Goal: Communication & Community: Answer question/provide support

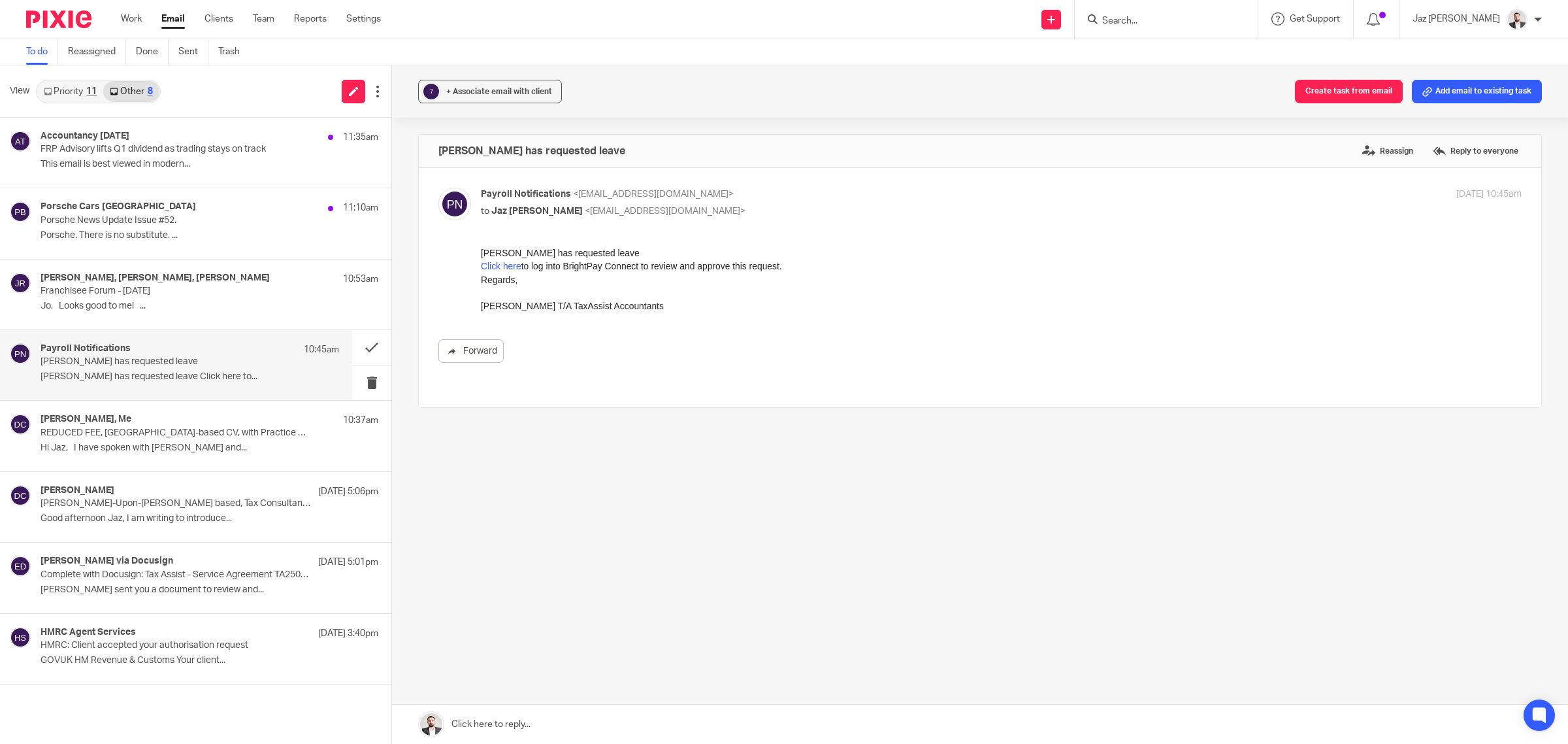
click at [80, 91] on link "Priority 11" at bounding box center [70, 91] width 66 height 21
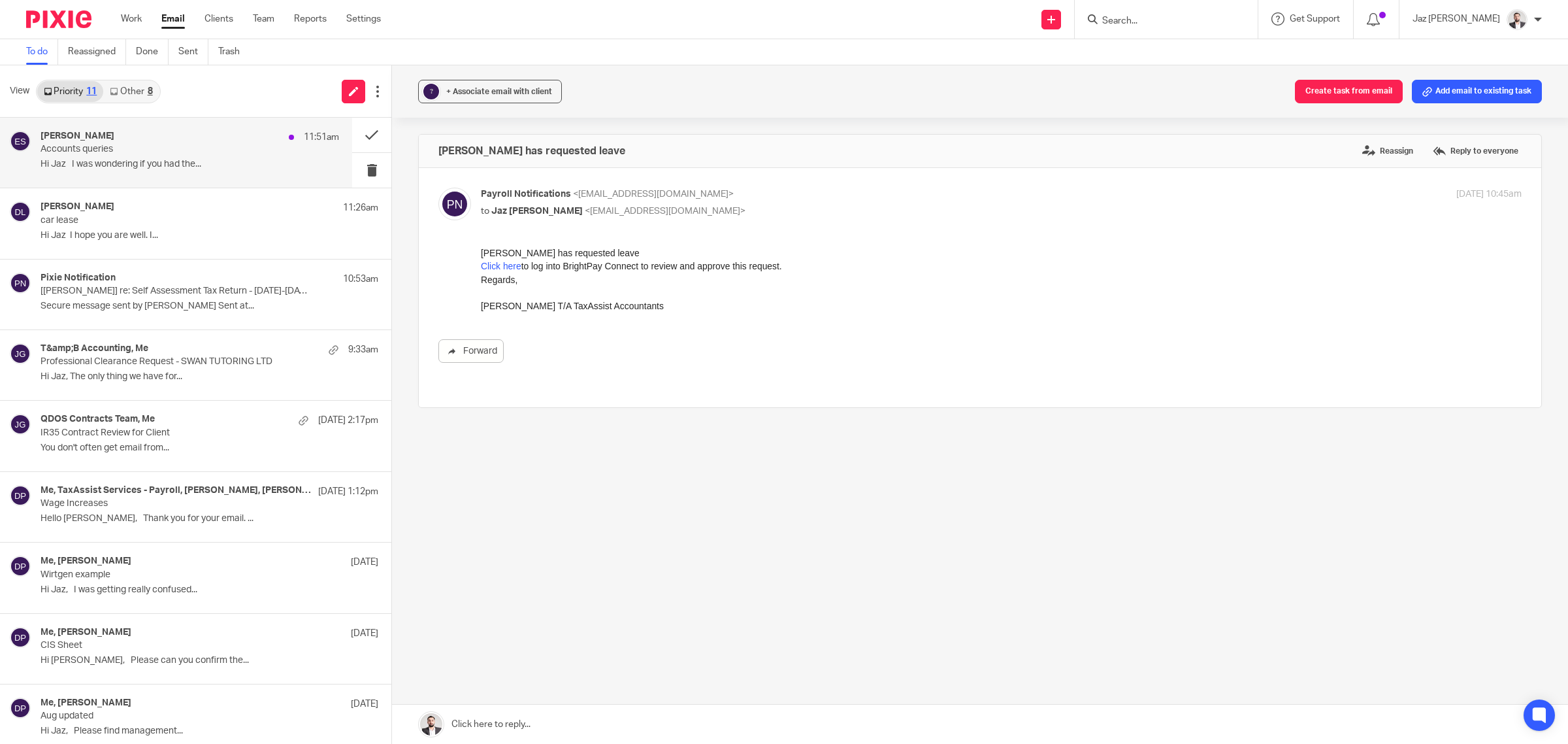
click at [131, 168] on p "Hi Jaz I was wondering if you had the..." at bounding box center [189, 164] width 298 height 11
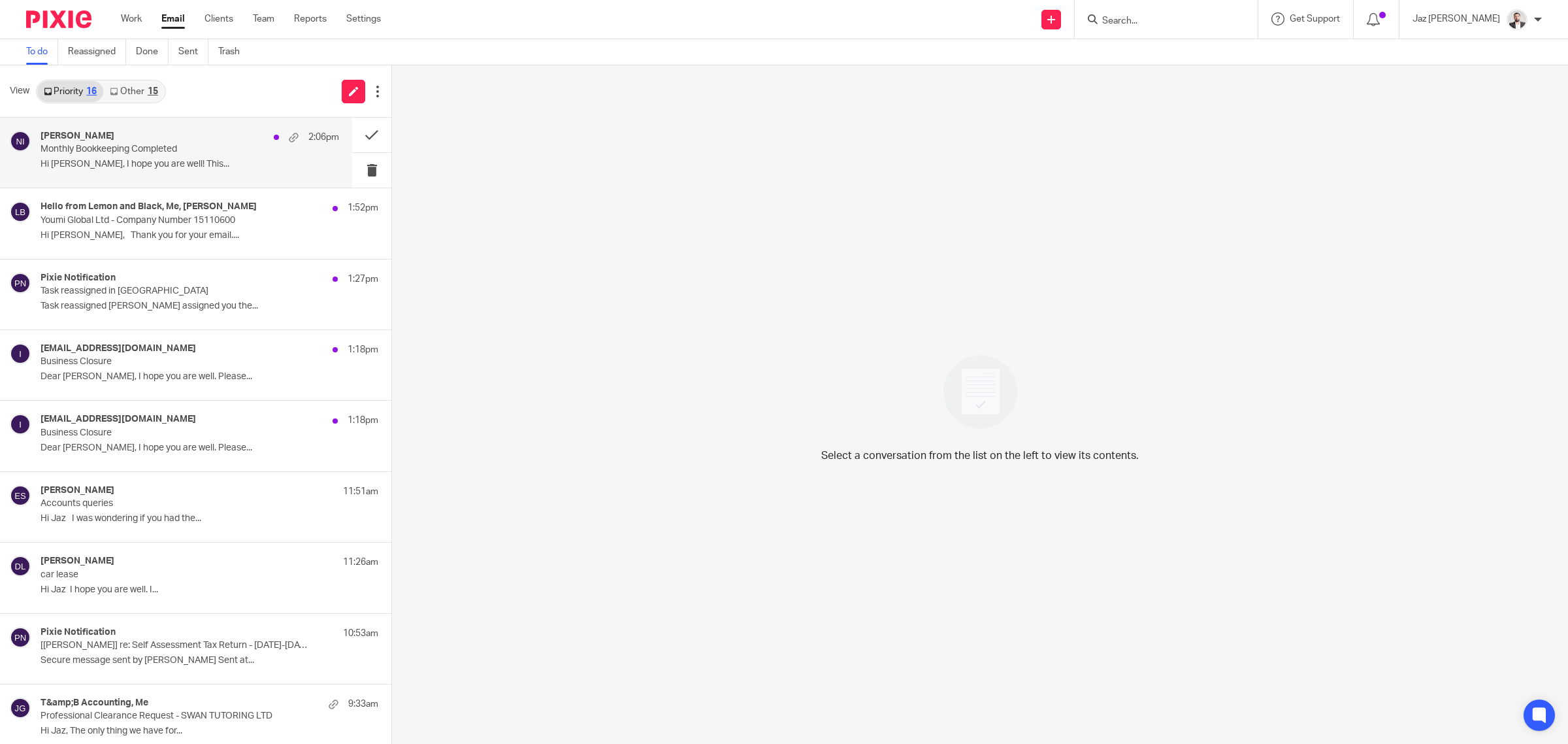
click at [172, 135] on div "[PERSON_NAME] 2:06pm" at bounding box center [189, 137] width 298 height 13
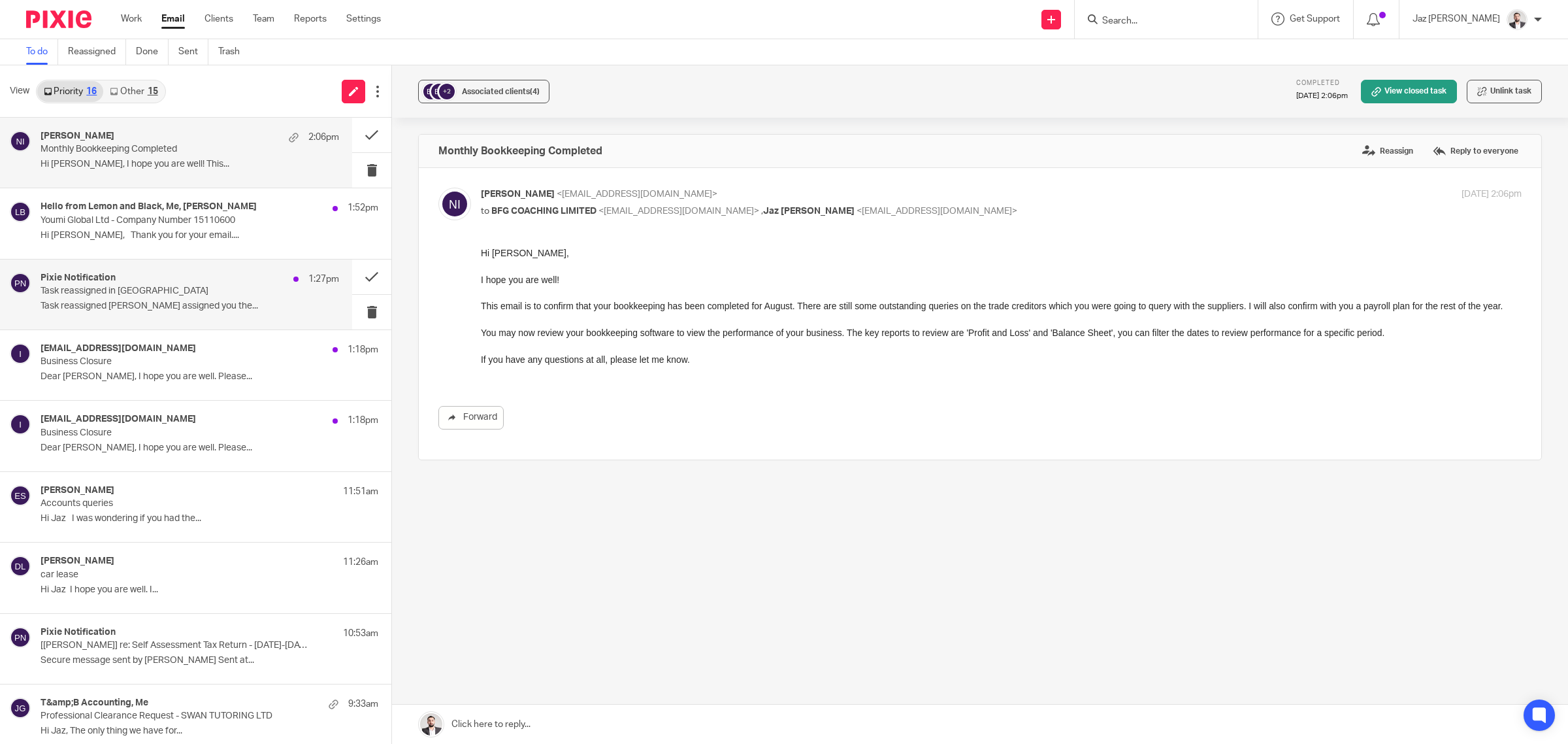
click at [186, 299] on div "Pixie Notification 1:27pm Task reassigned in Pixie Task reassigned [PERSON_NAME…" at bounding box center [189, 294] width 298 height 44
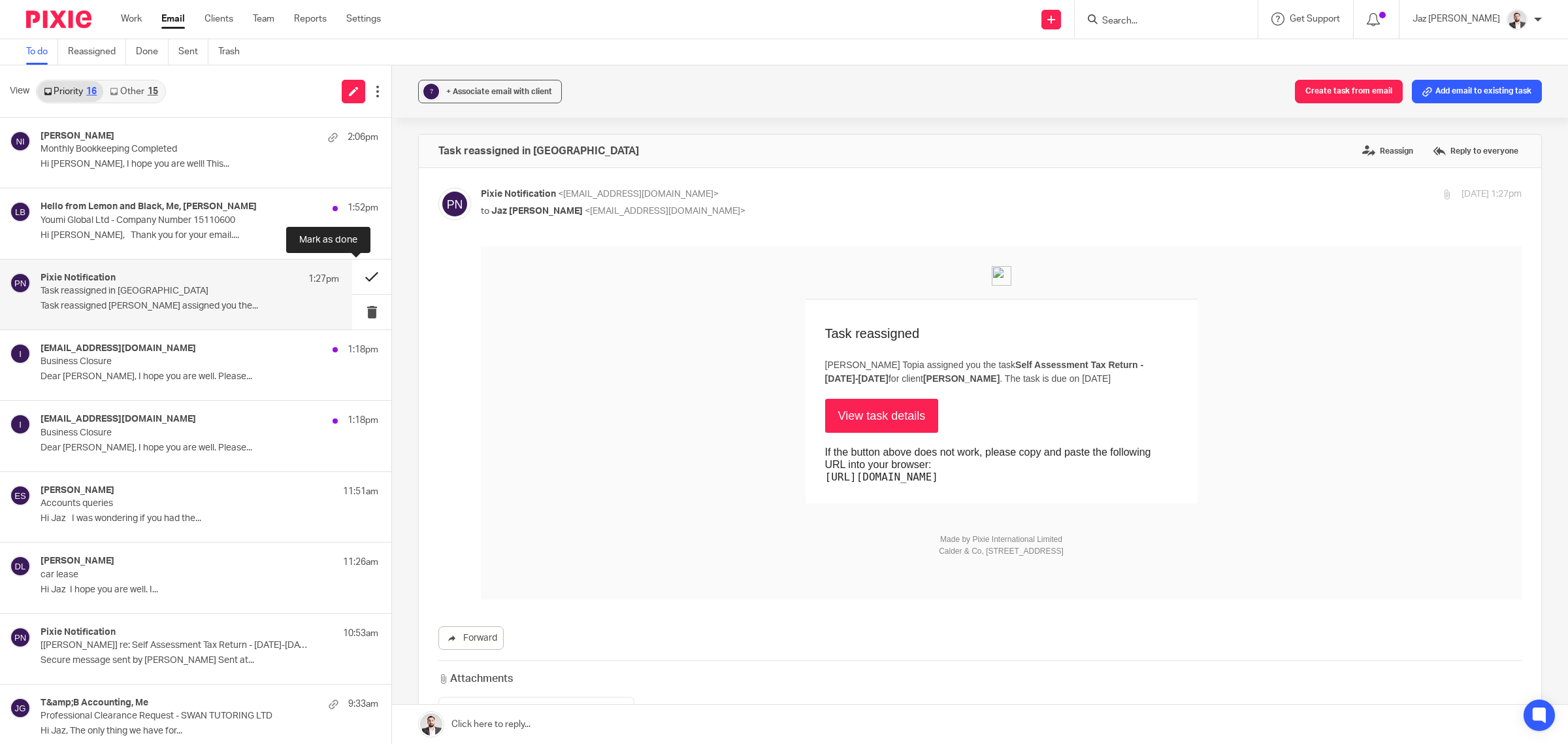
click at [363, 272] on button at bounding box center [372, 277] width 39 height 35
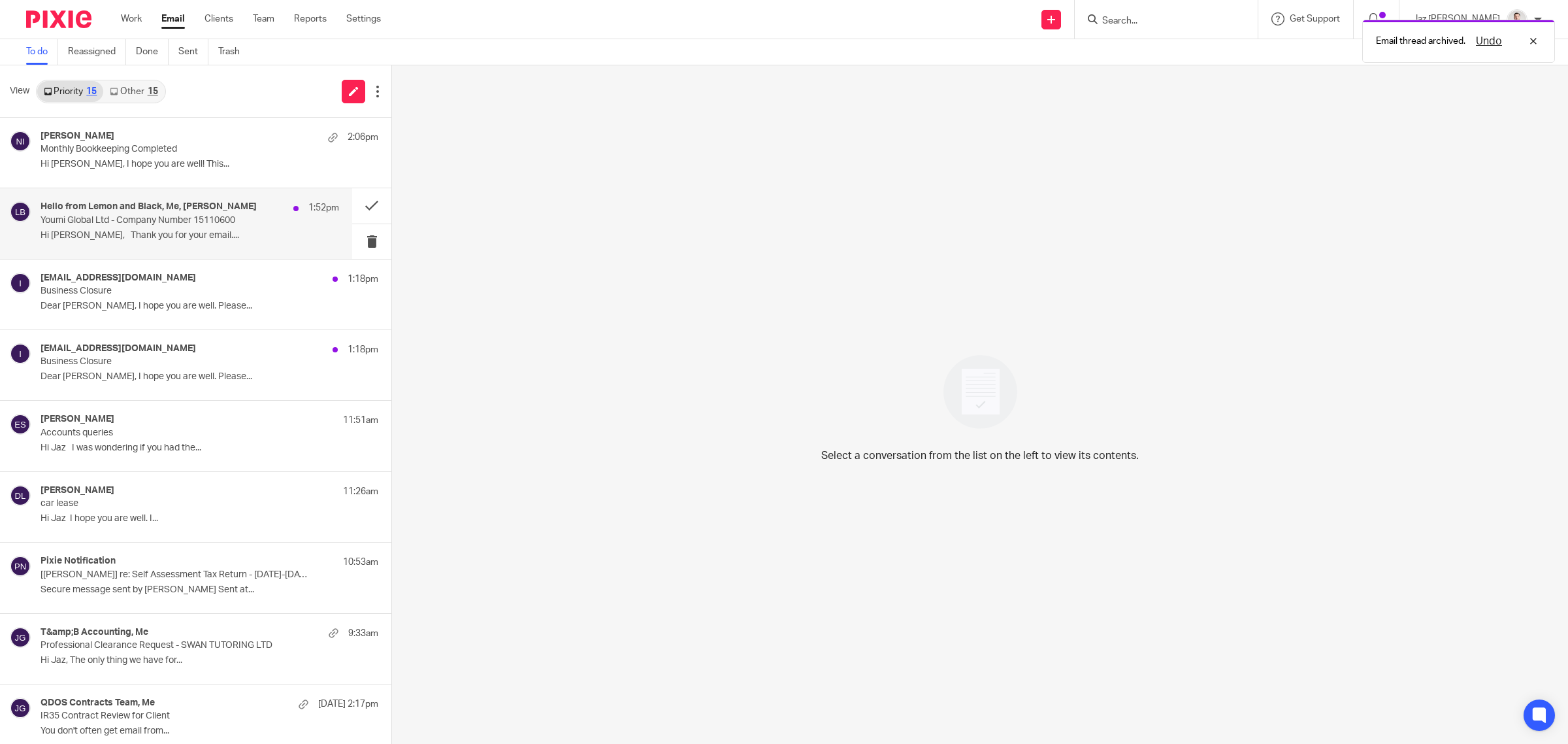
click at [256, 240] on p "Hi [PERSON_NAME], Thank you for your email...." at bounding box center [189, 235] width 298 height 11
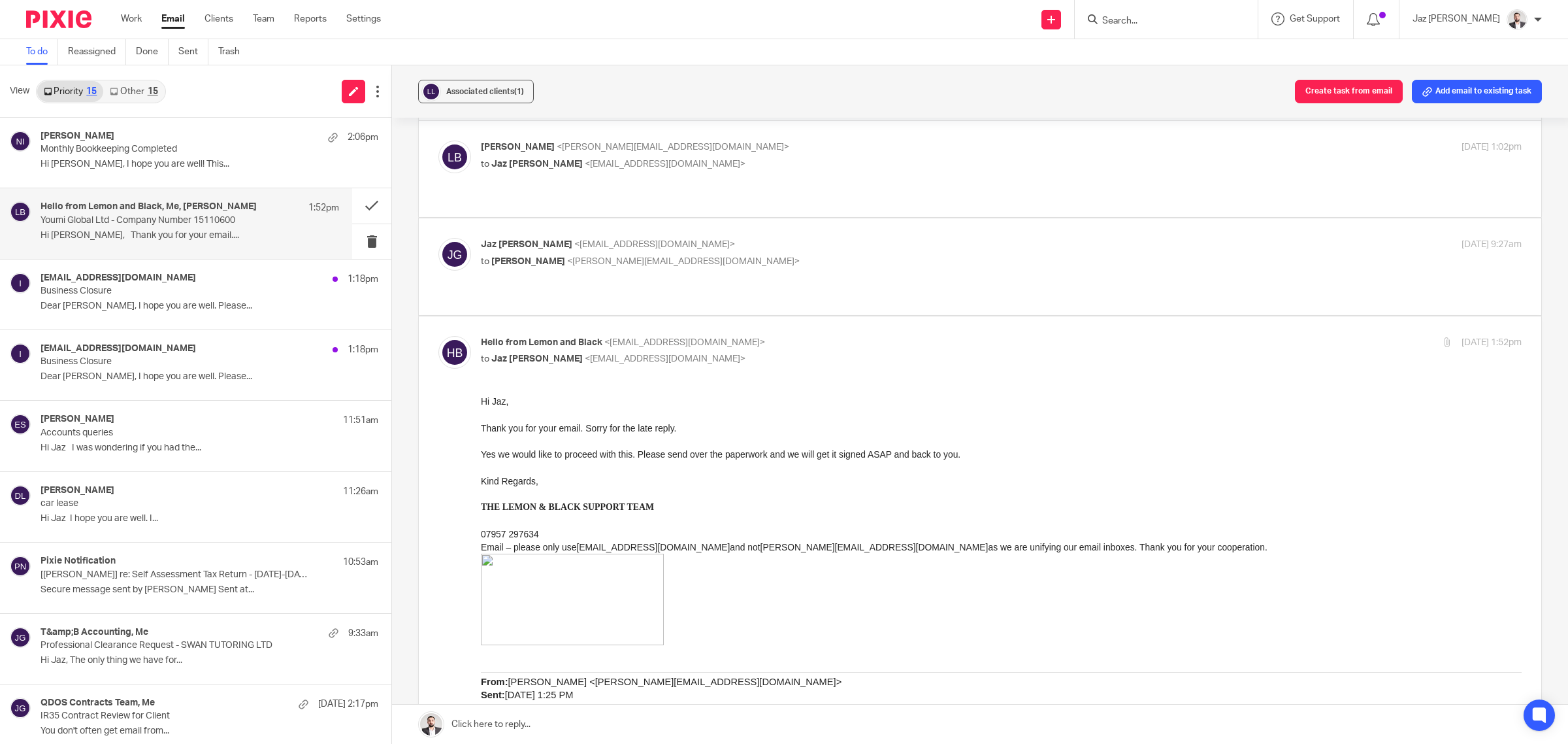
scroll to position [21, 0]
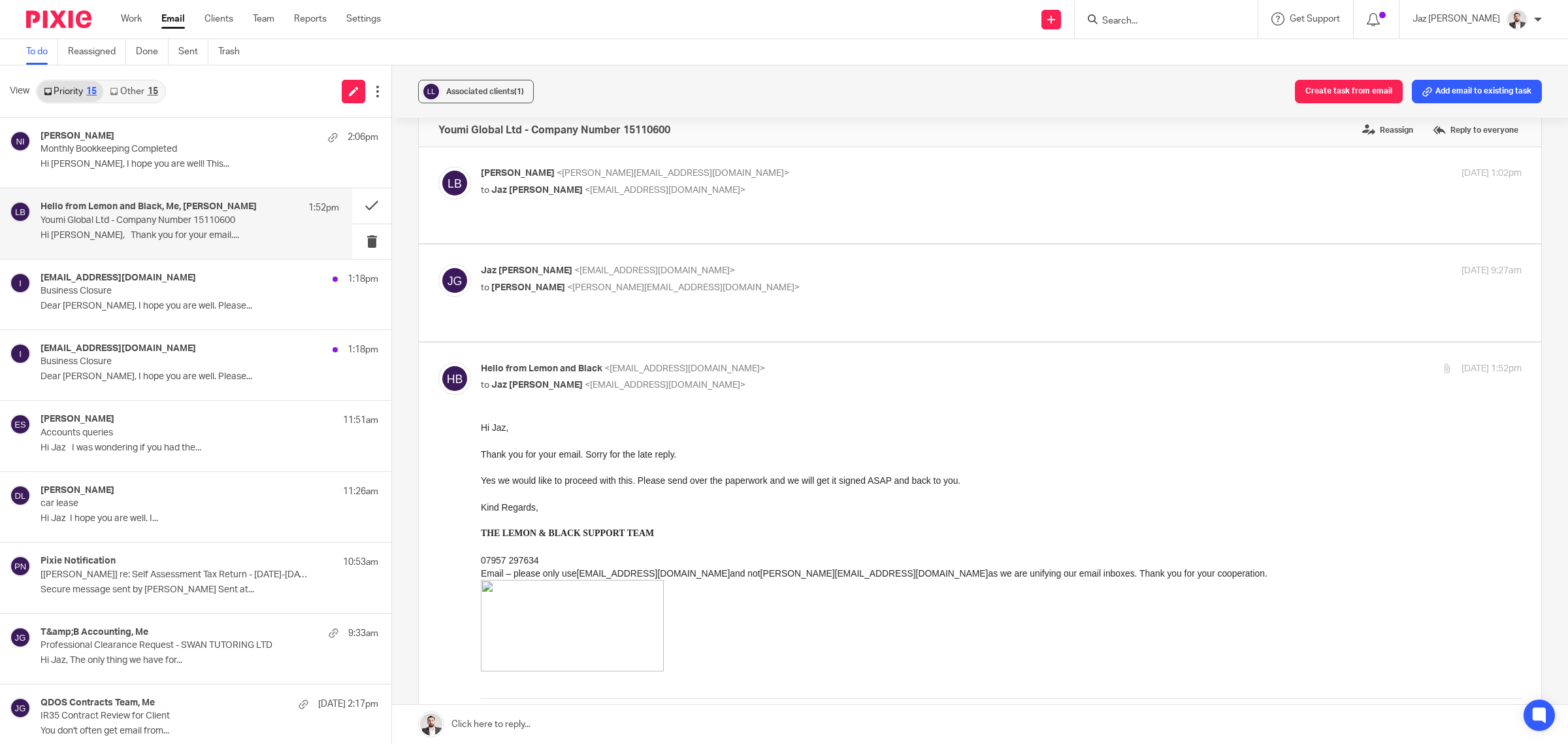
click at [837, 273] on p "[PERSON_NAME] <[EMAIL_ADDRESS][DOMAIN_NAME]>" at bounding box center [828, 271] width 694 height 13
checkbox input "true"
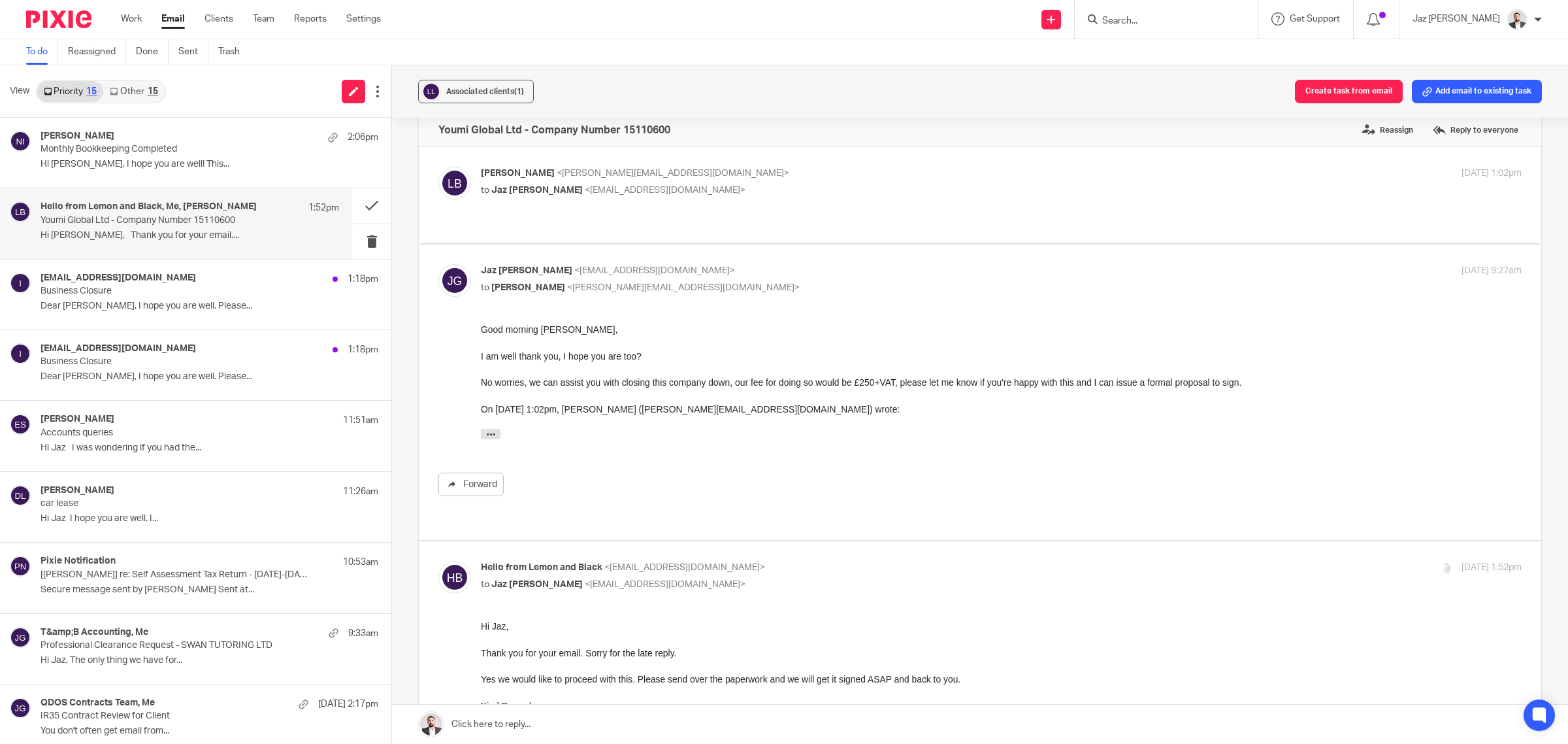
scroll to position [0, 0]
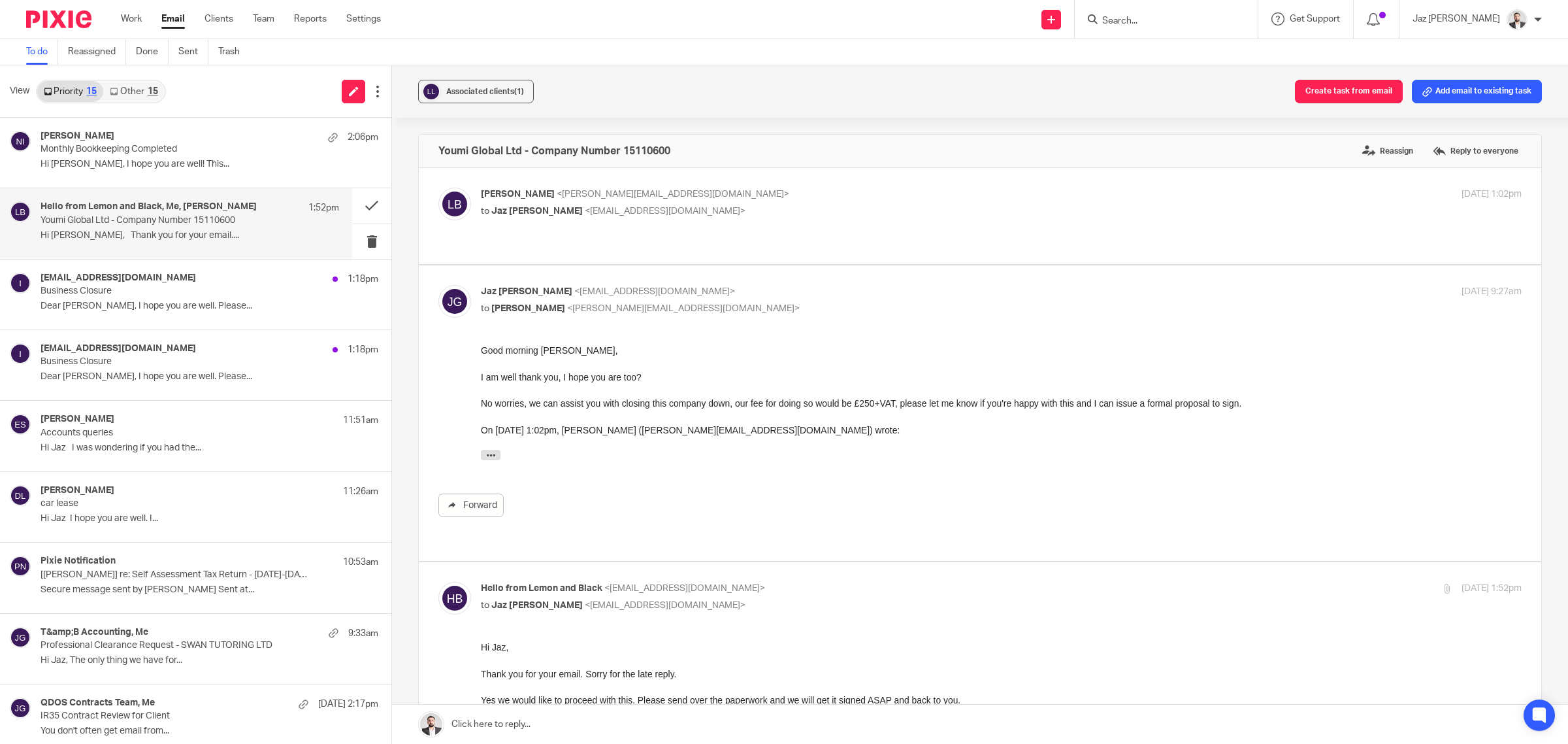
click at [131, 93] on link "Other 15" at bounding box center [133, 91] width 61 height 21
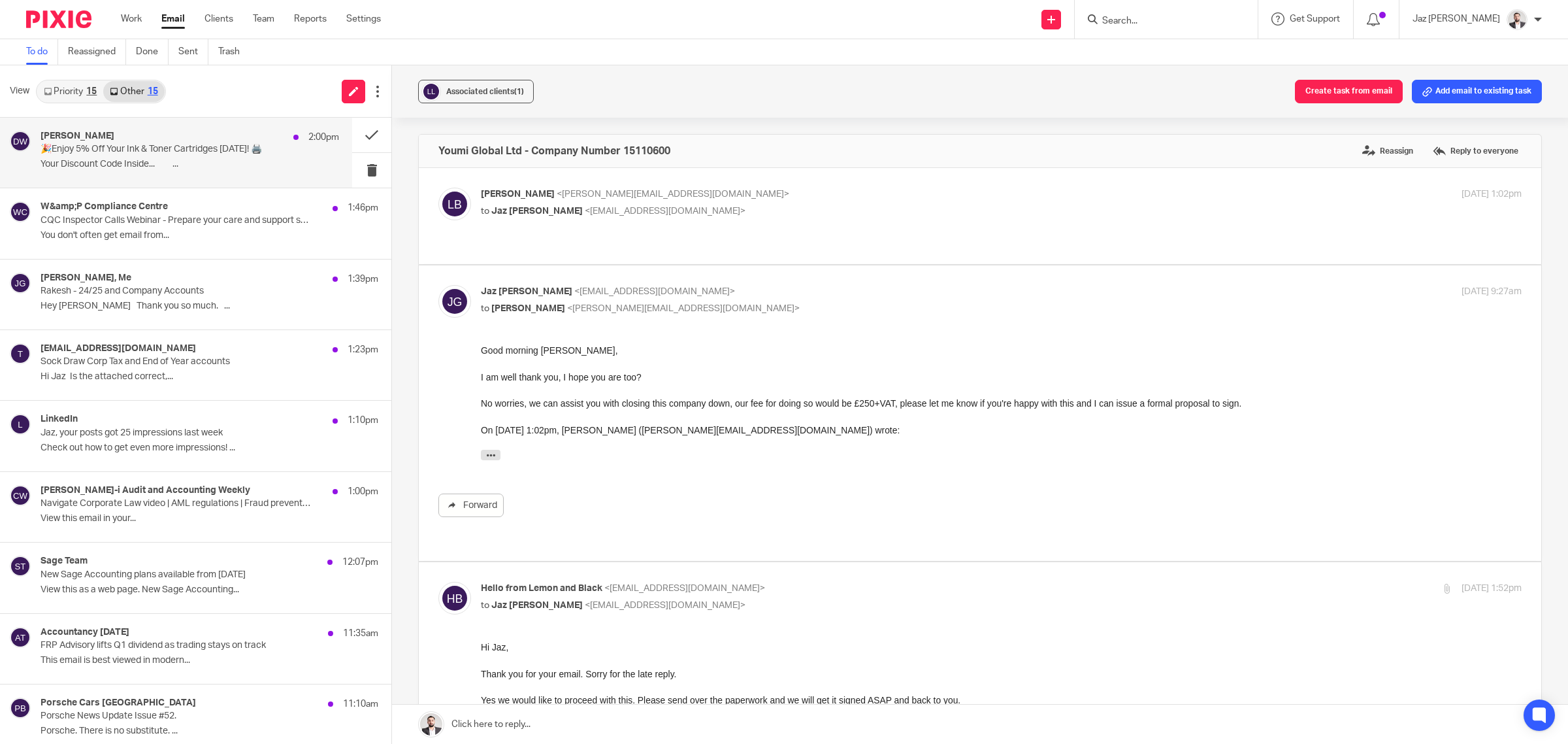
click at [139, 136] on div "[PERSON_NAME] 2:00pm" at bounding box center [189, 137] width 298 height 13
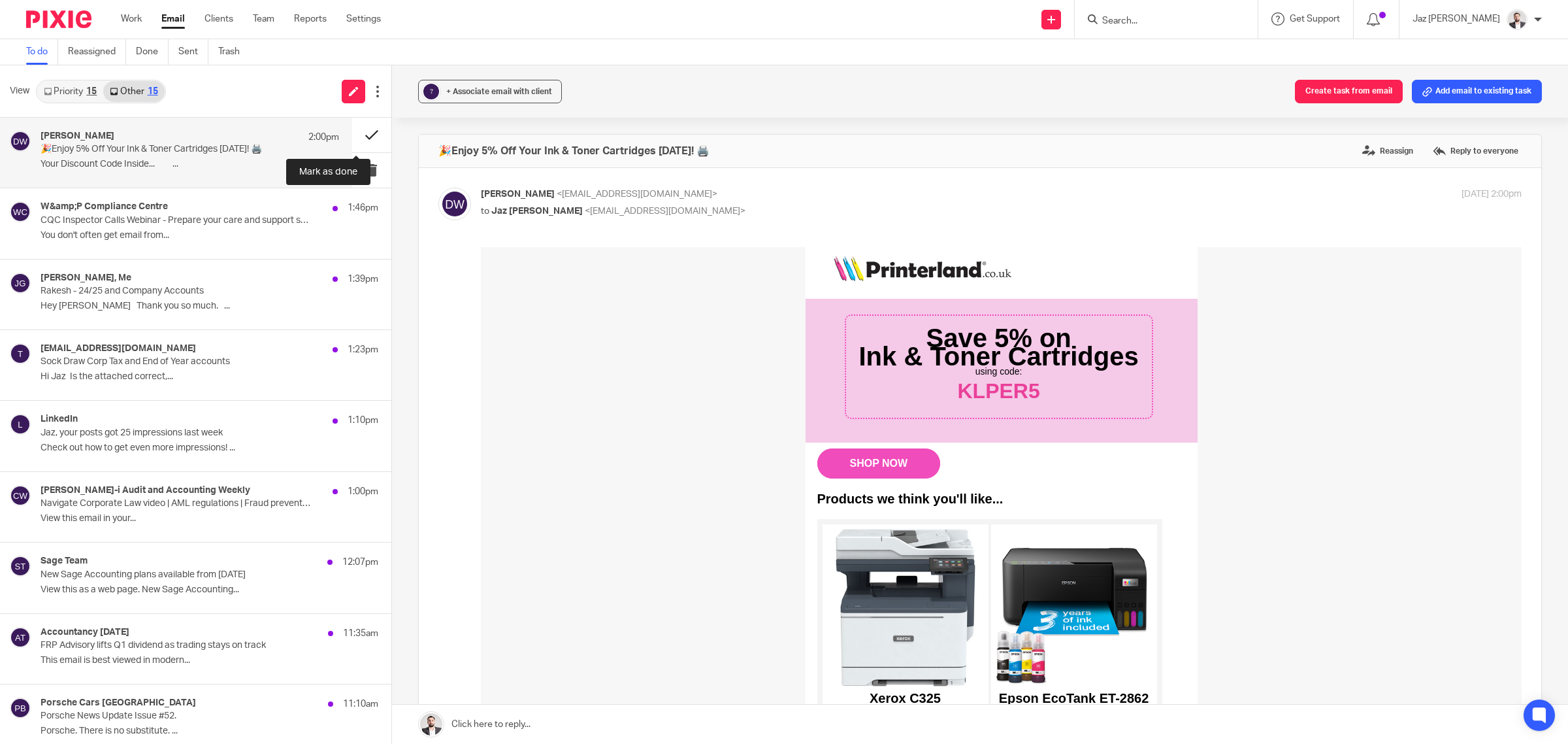
click at [368, 132] on button at bounding box center [372, 135] width 39 height 35
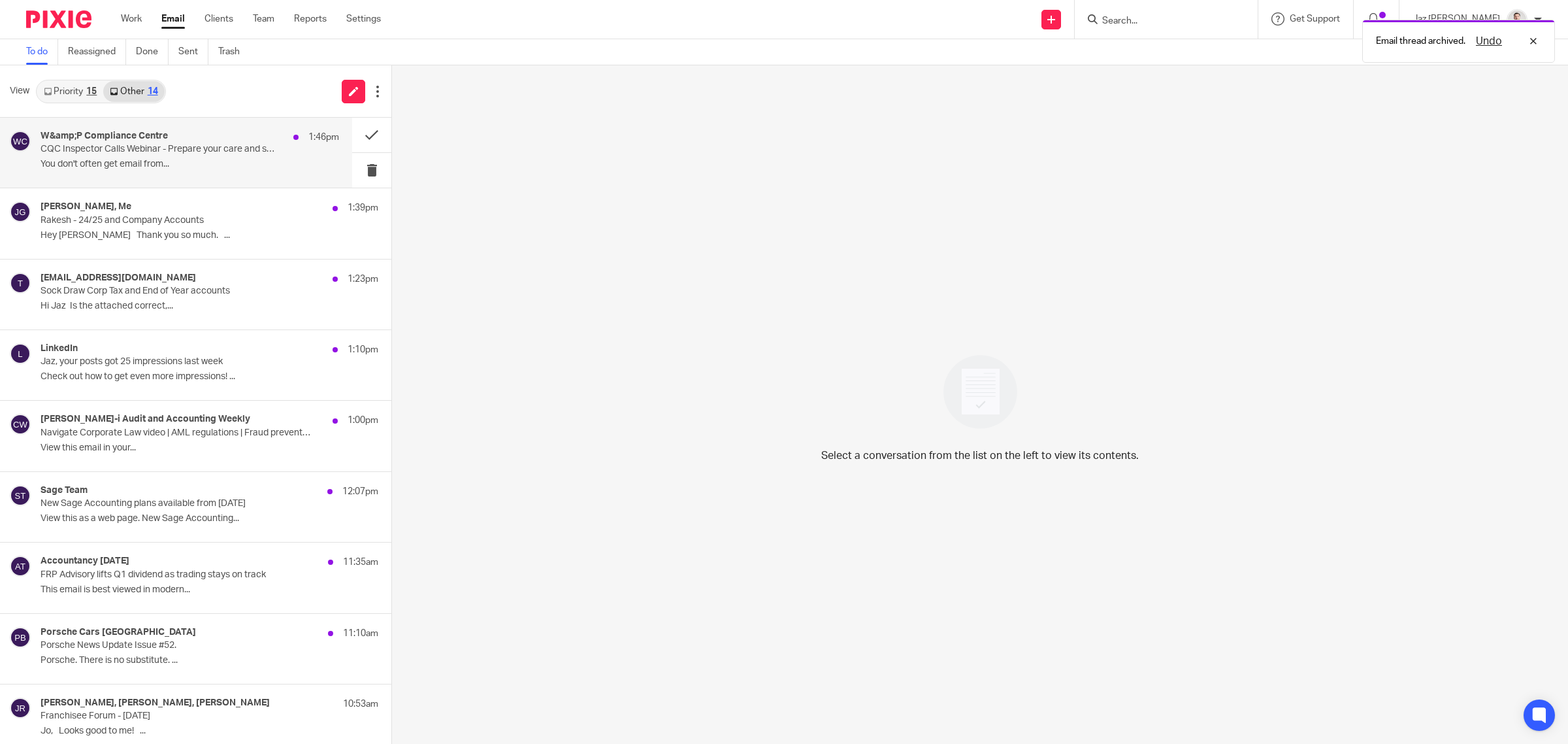
click at [221, 150] on p "CQC Inspector Calls Webinar - Prepare your care and support staff for CQC Inspe…" at bounding box center [160, 149] width 239 height 11
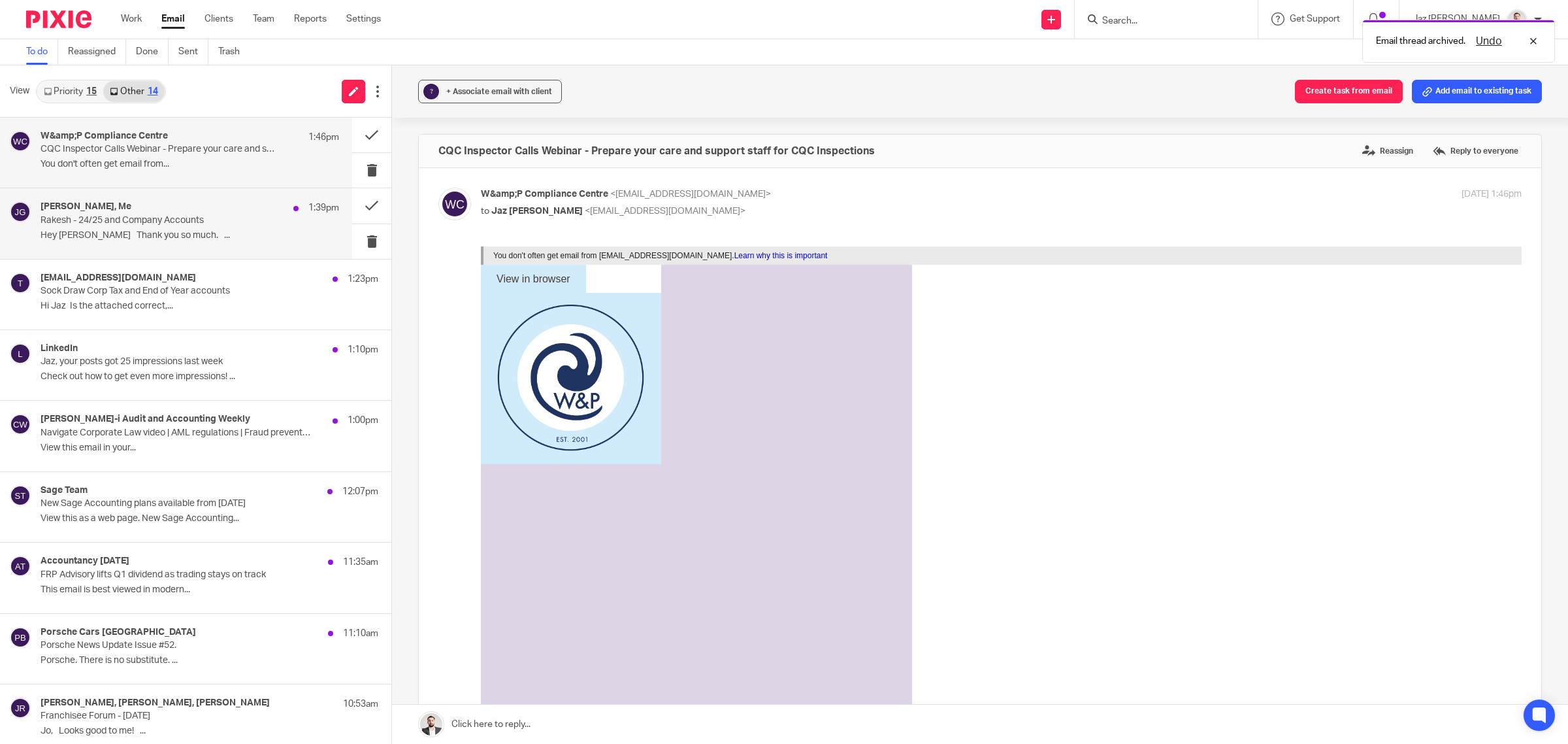
click at [216, 240] on p "Hey [PERSON_NAME] Thank you so much. ..." at bounding box center [189, 235] width 298 height 11
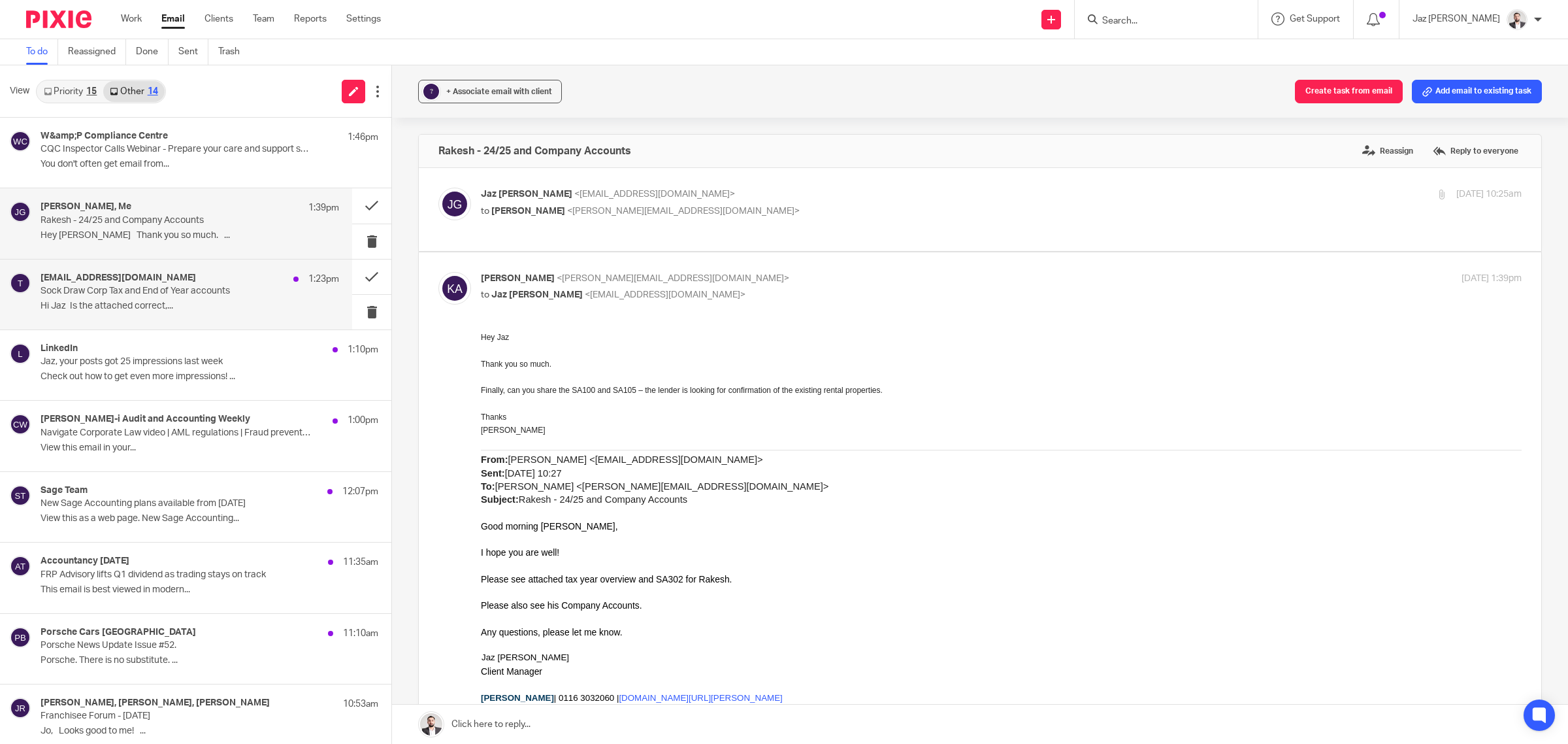
click at [193, 305] on p "Hi Jaz Is the attached correct,..." at bounding box center [189, 306] width 298 height 11
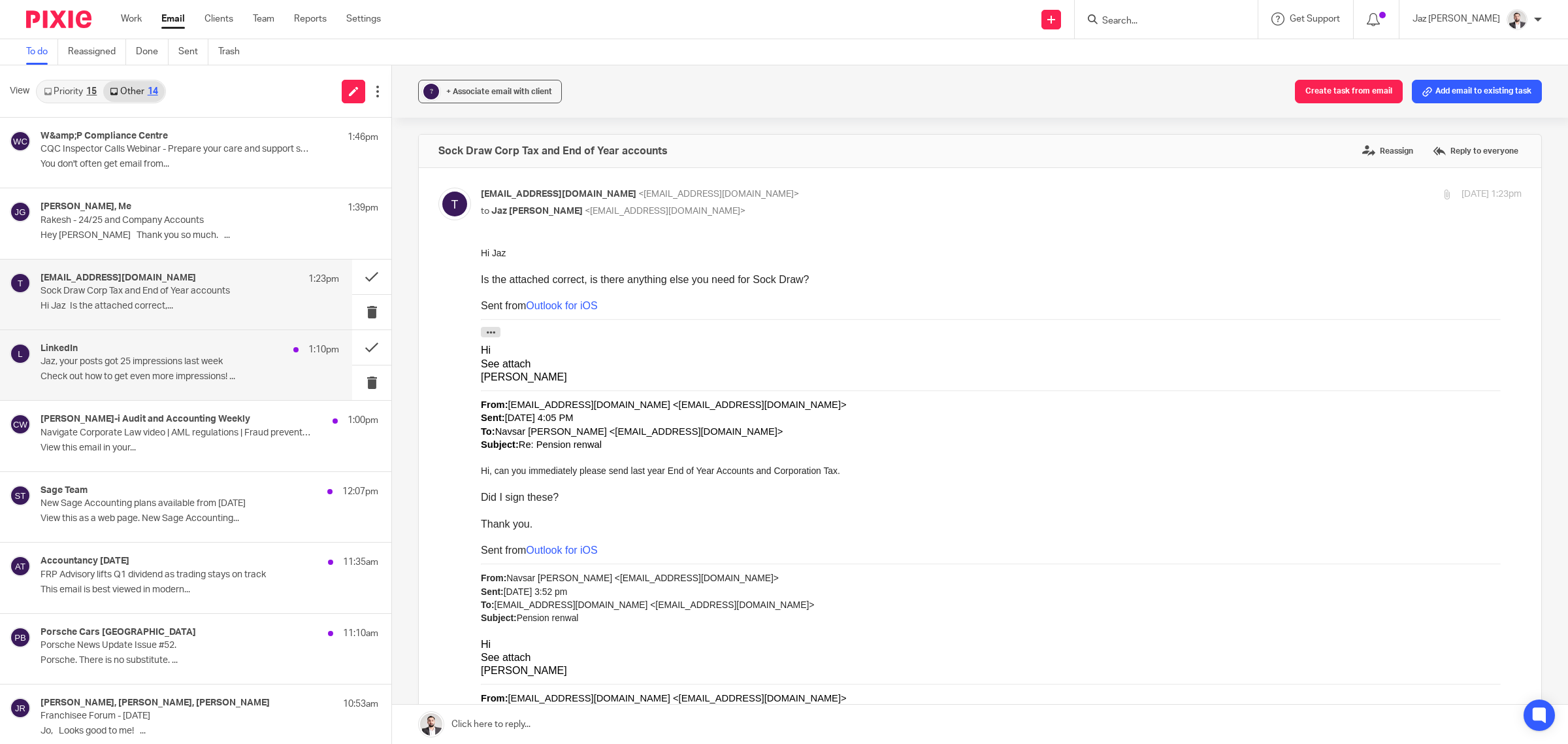
click at [192, 363] on p "Jaz, your posts got 25 impressions last week" at bounding box center [160, 362] width 239 height 11
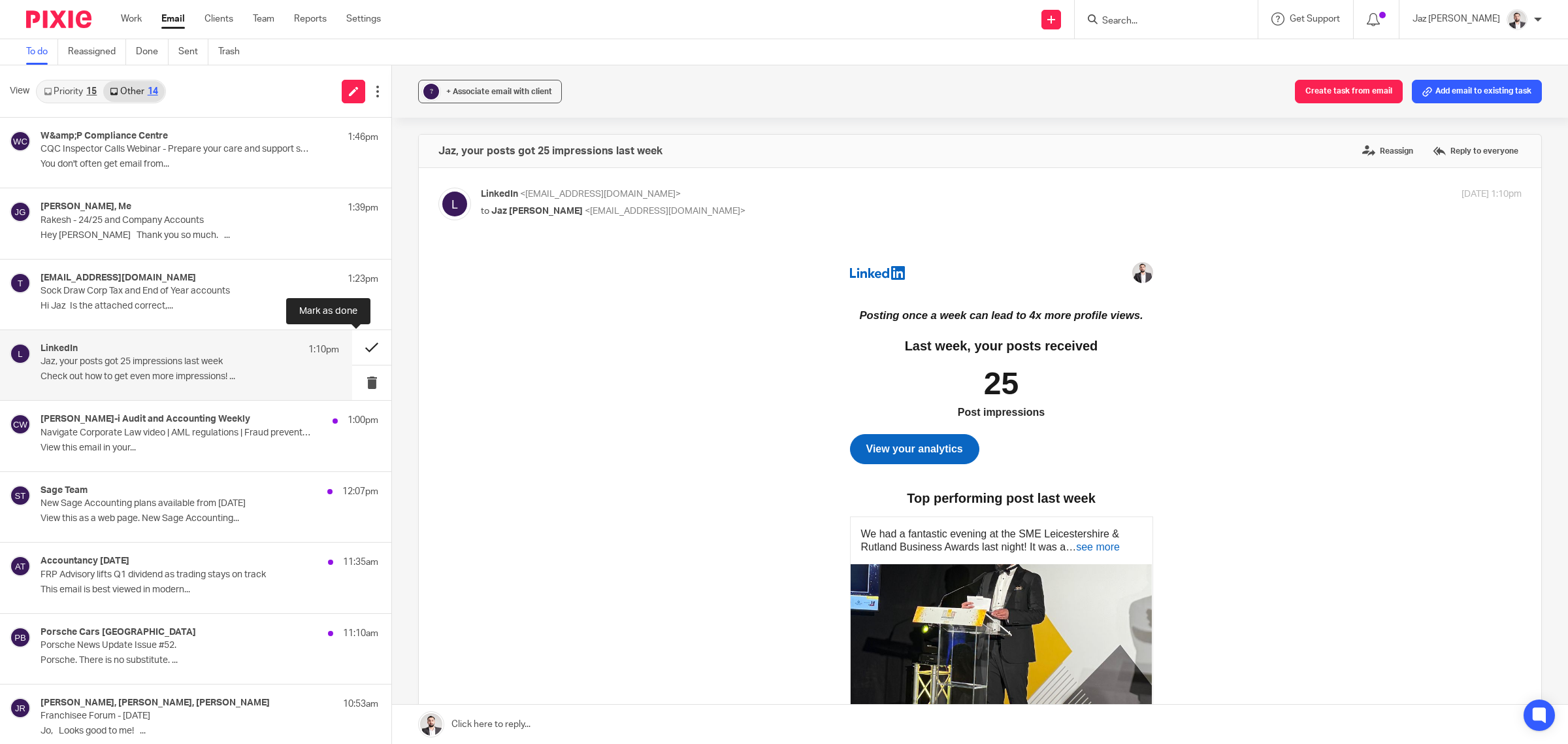
click at [355, 348] on button at bounding box center [372, 348] width 39 height 35
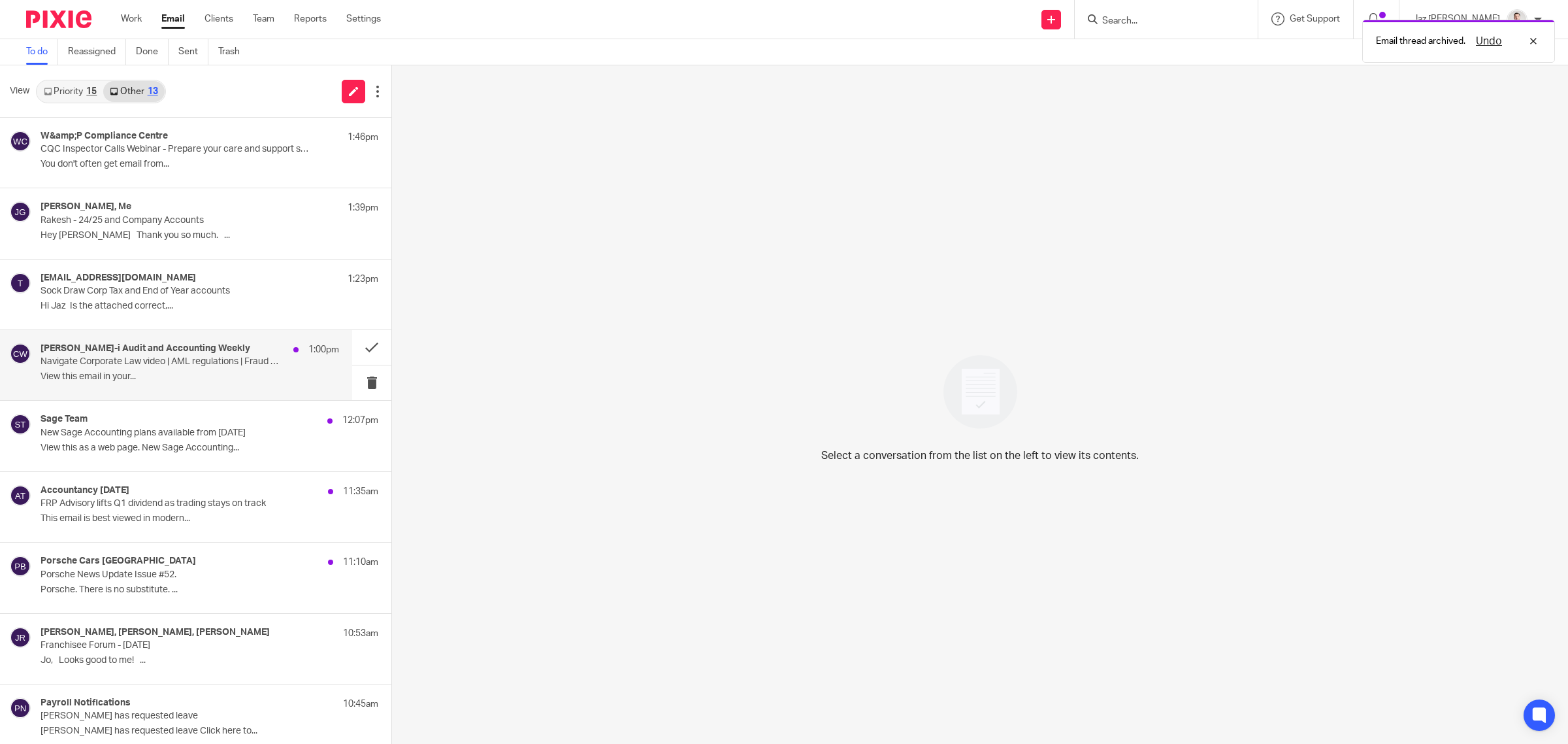
click at [240, 368] on div "[PERSON_NAME]-i Audit and Accounting Weekly 1:00pm Navigate Corporate Law video…" at bounding box center [189, 364] width 298 height 44
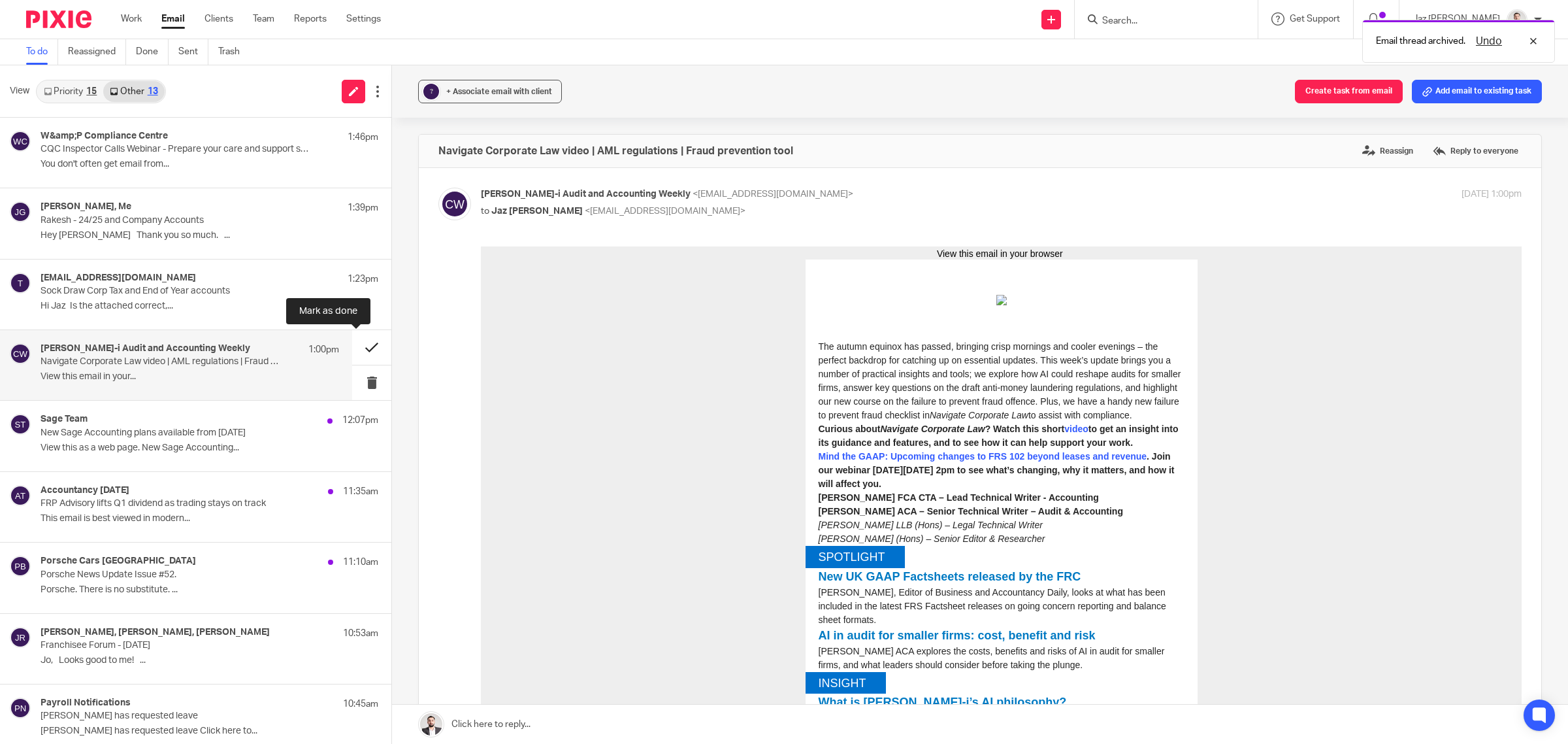
click at [360, 341] on button at bounding box center [372, 348] width 39 height 35
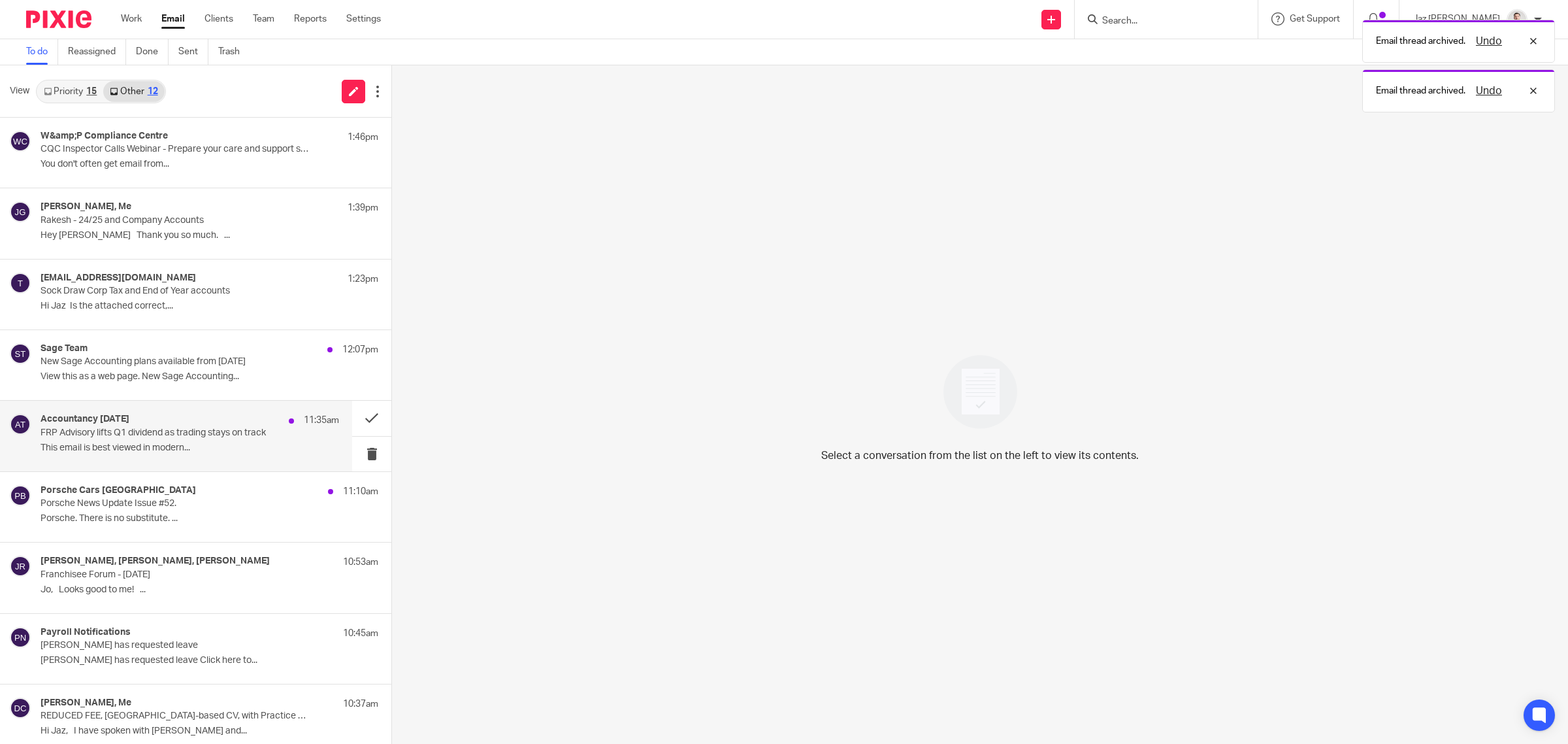
click at [215, 445] on p "This email is best viewed in modern..." at bounding box center [189, 448] width 298 height 11
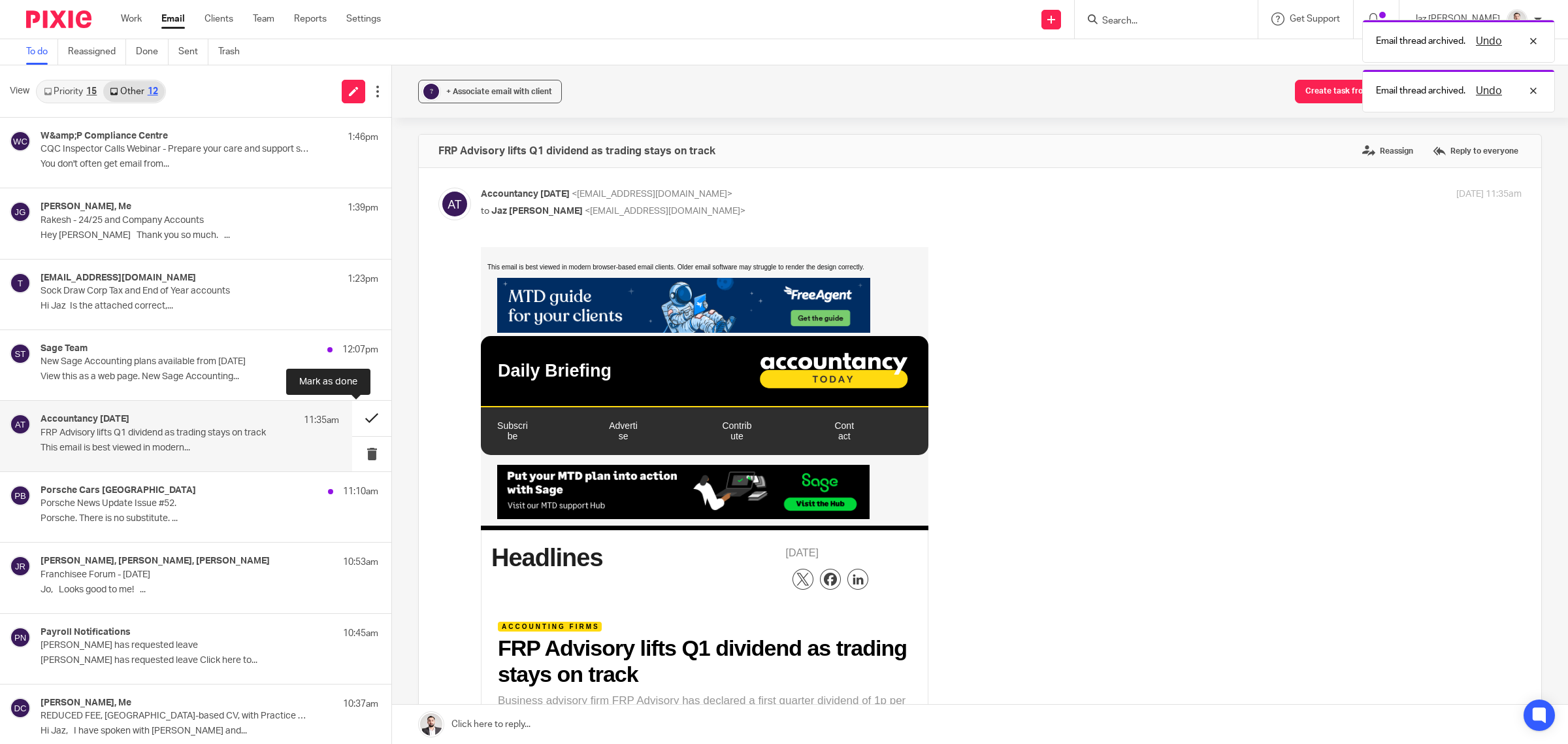
click at [355, 415] on button at bounding box center [372, 418] width 39 height 35
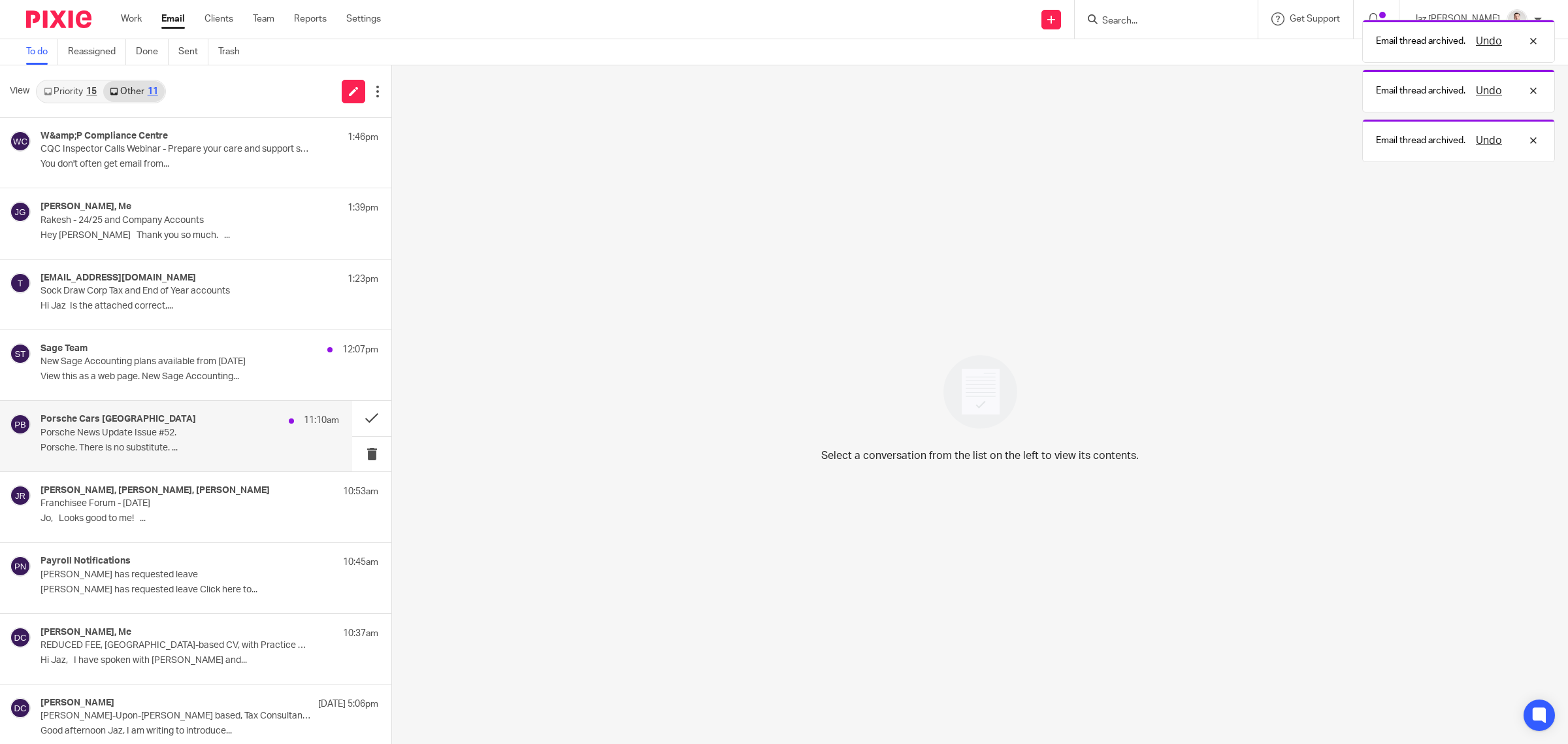
click at [245, 452] on p "Porsche. There is no substitute. ..." at bounding box center [189, 448] width 298 height 11
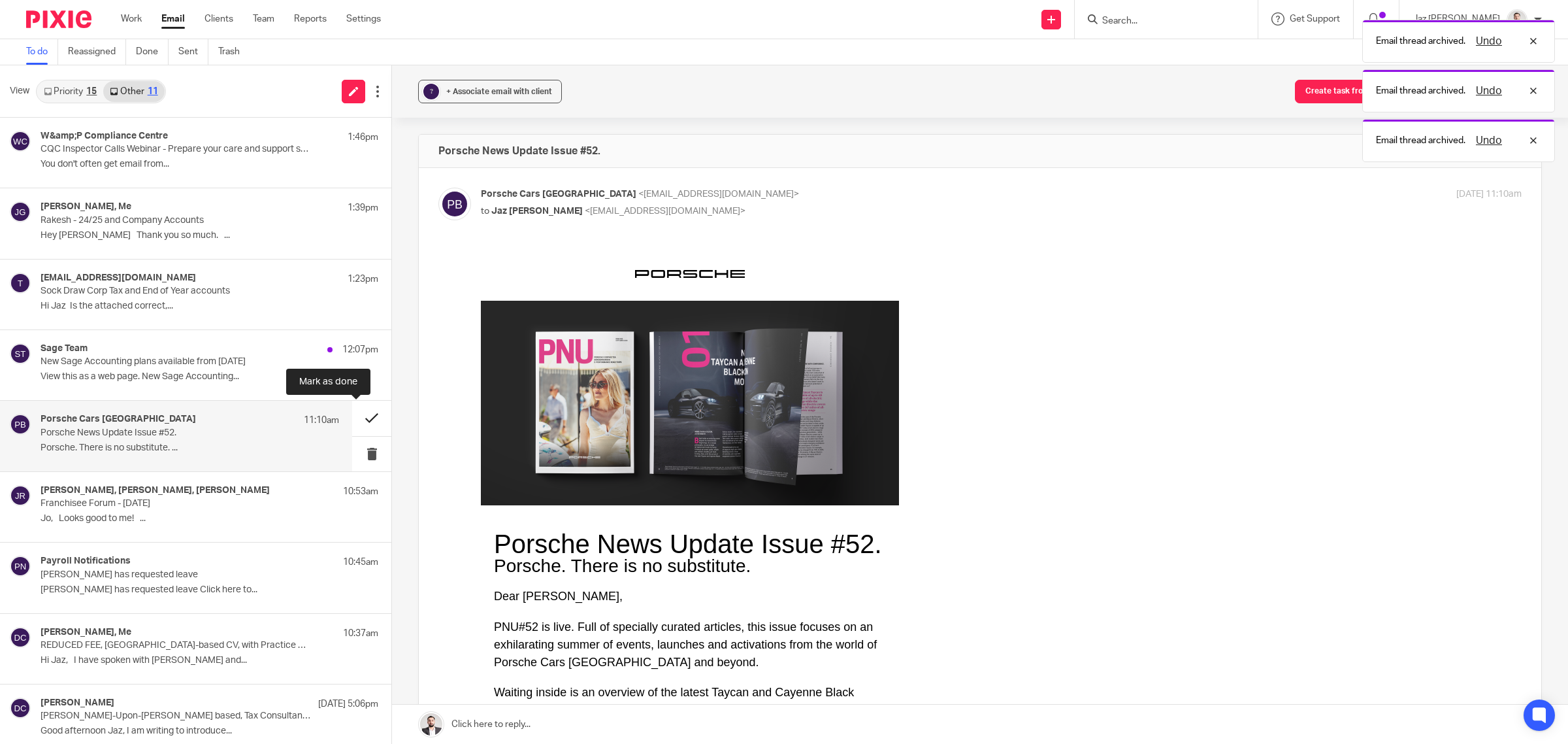
click at [356, 417] on button at bounding box center [372, 418] width 39 height 35
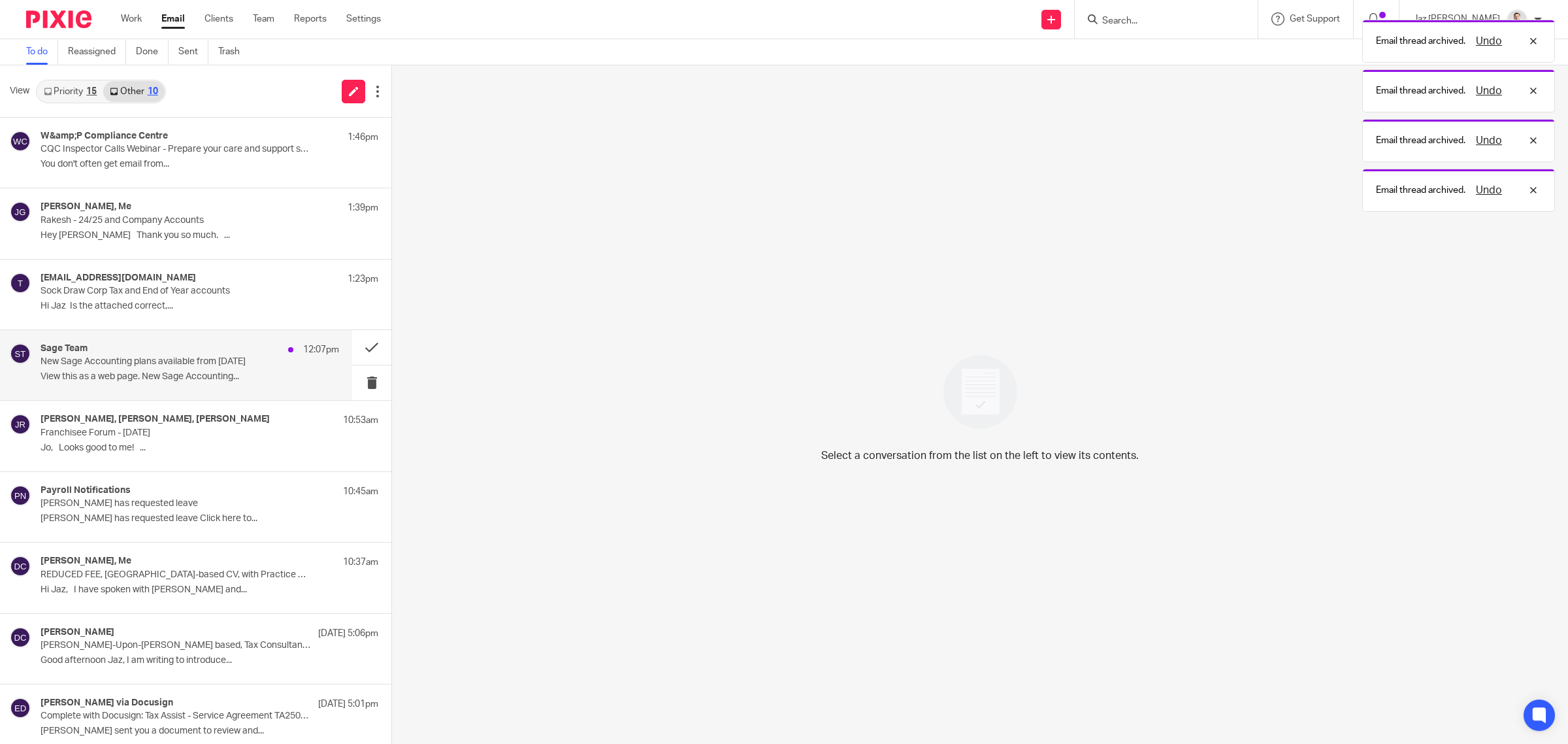
click at [226, 372] on p "View this as a web page. New Sage Accounting..." at bounding box center [189, 376] width 298 height 11
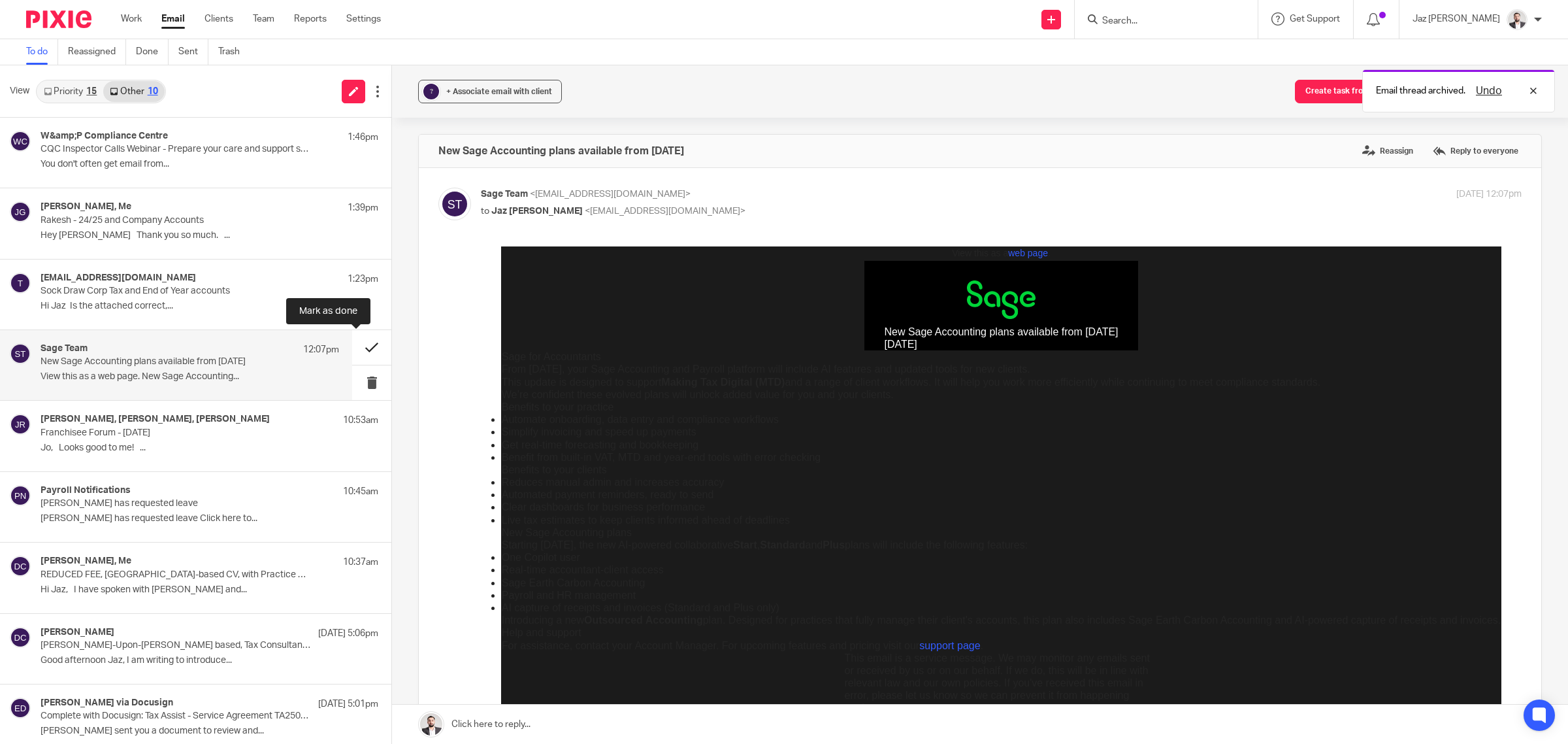
click at [361, 343] on button at bounding box center [372, 348] width 39 height 35
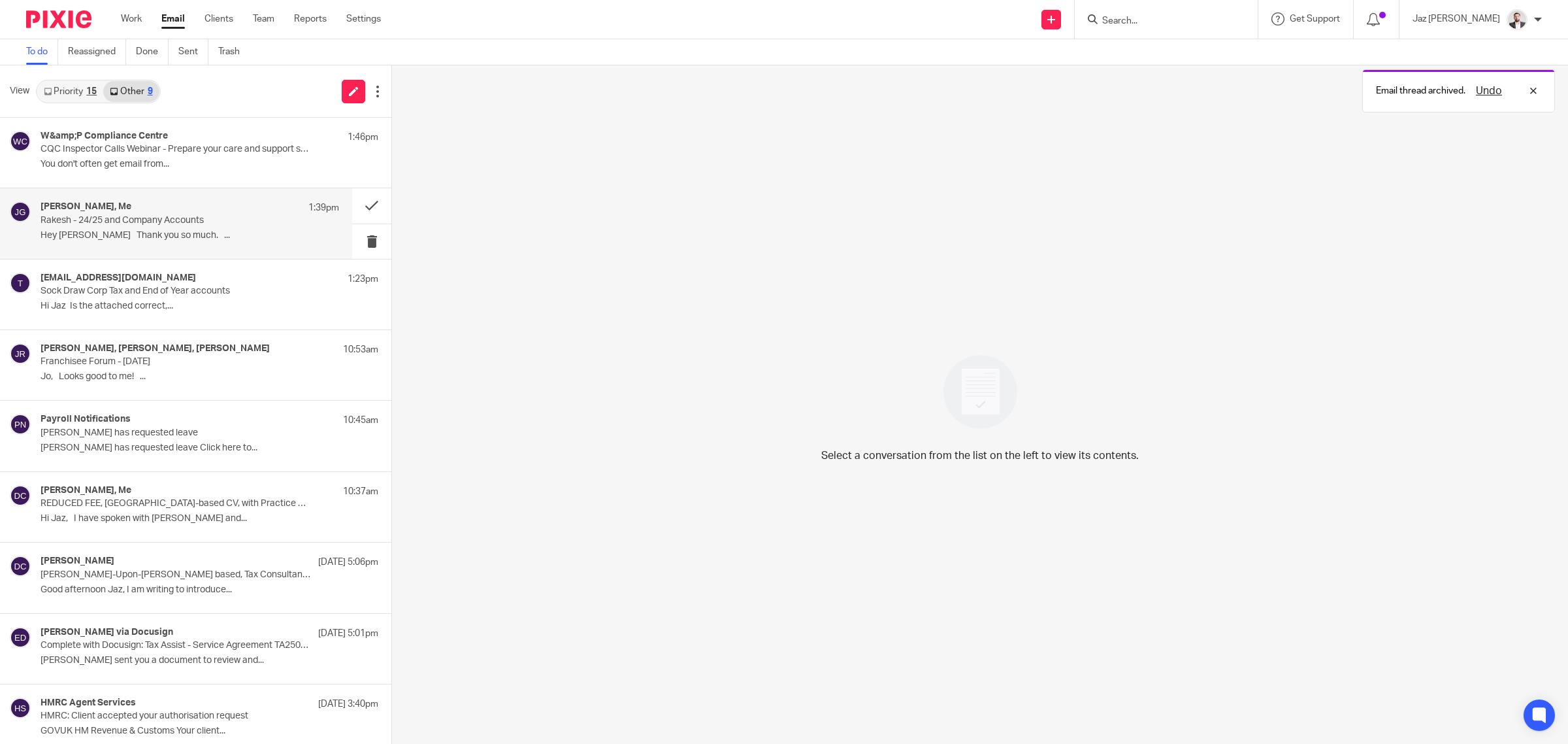
click at [197, 229] on div "[PERSON_NAME], Me 1:39pm Rakesh - 24/25 and Company Accounts Hey Jaz Thank you …" at bounding box center [189, 223] width 298 height 44
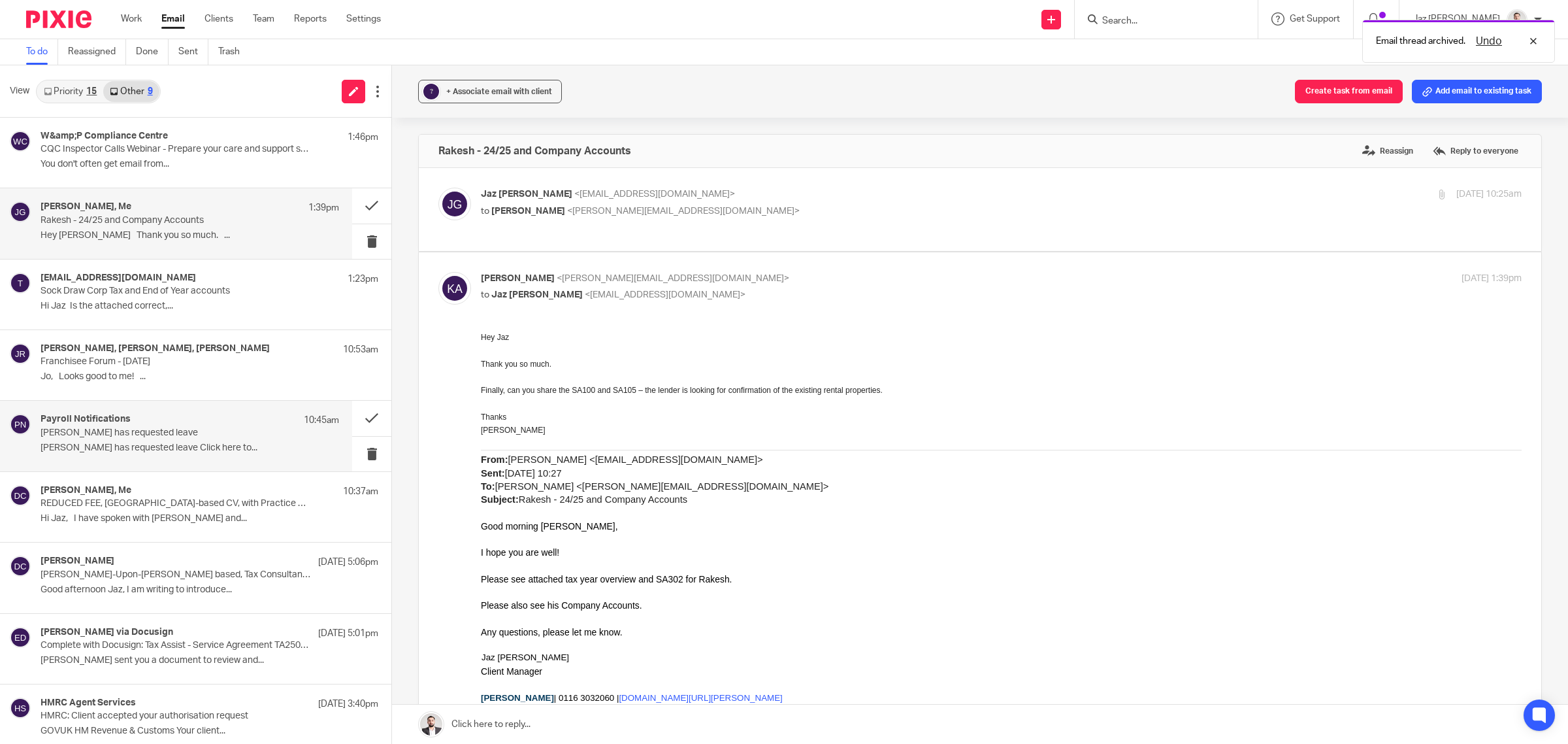
click at [208, 439] on p "[PERSON_NAME] has requested leave" at bounding box center [160, 433] width 239 height 11
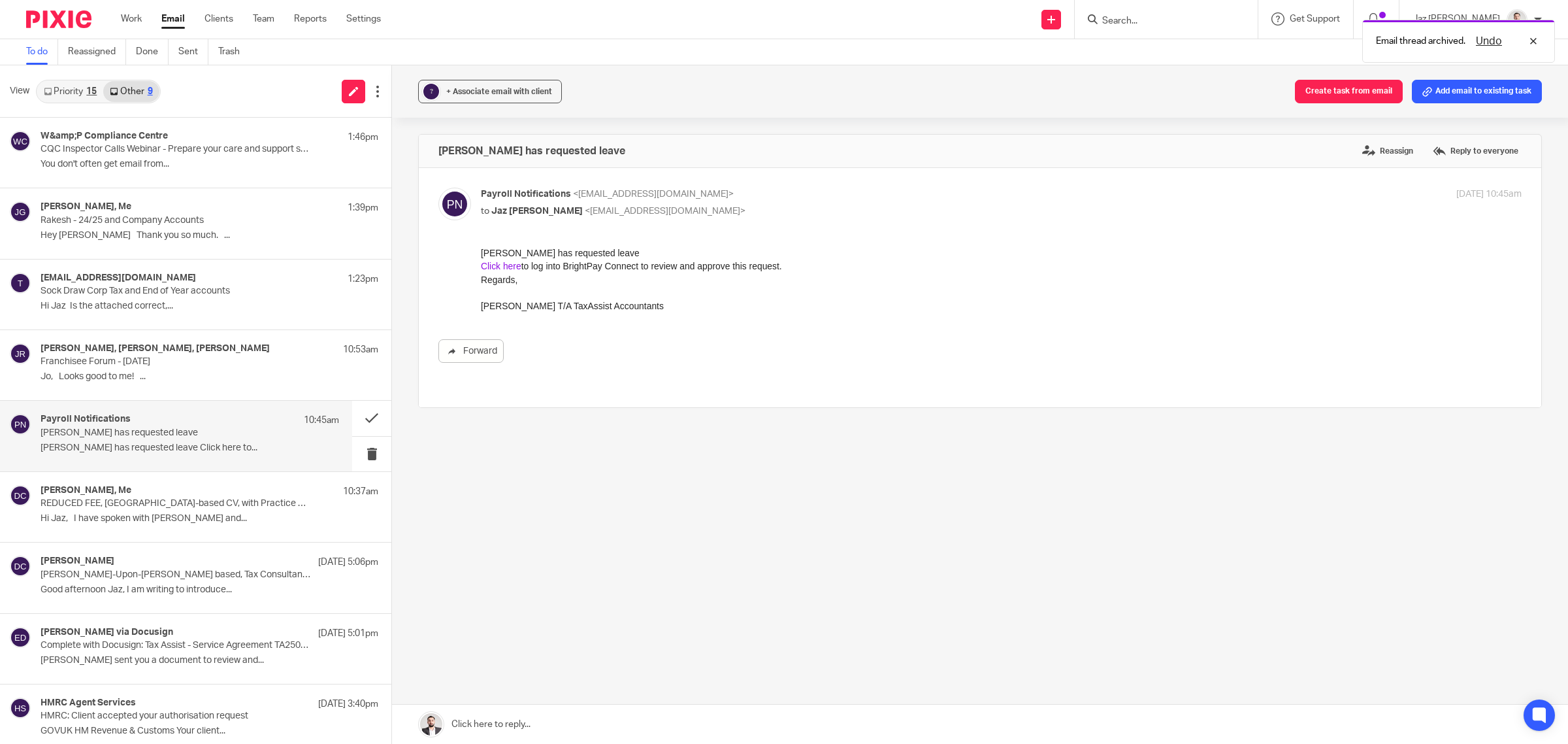
click at [506, 267] on link "Click here" at bounding box center [501, 266] width 40 height 11
click at [360, 417] on button at bounding box center [372, 418] width 39 height 35
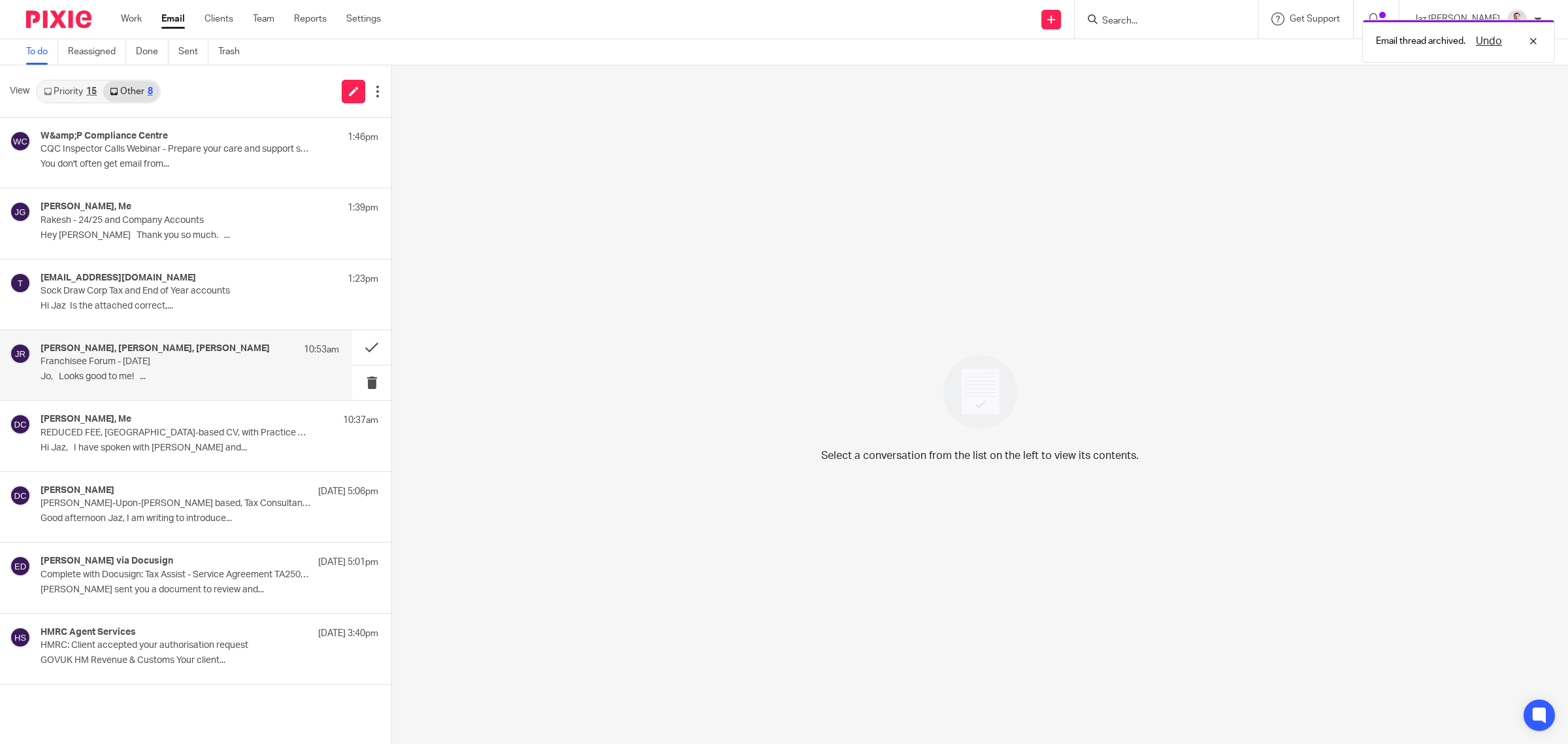
click at [191, 348] on h4 "[PERSON_NAME], [PERSON_NAME], [PERSON_NAME]" at bounding box center [155, 348] width 229 height 11
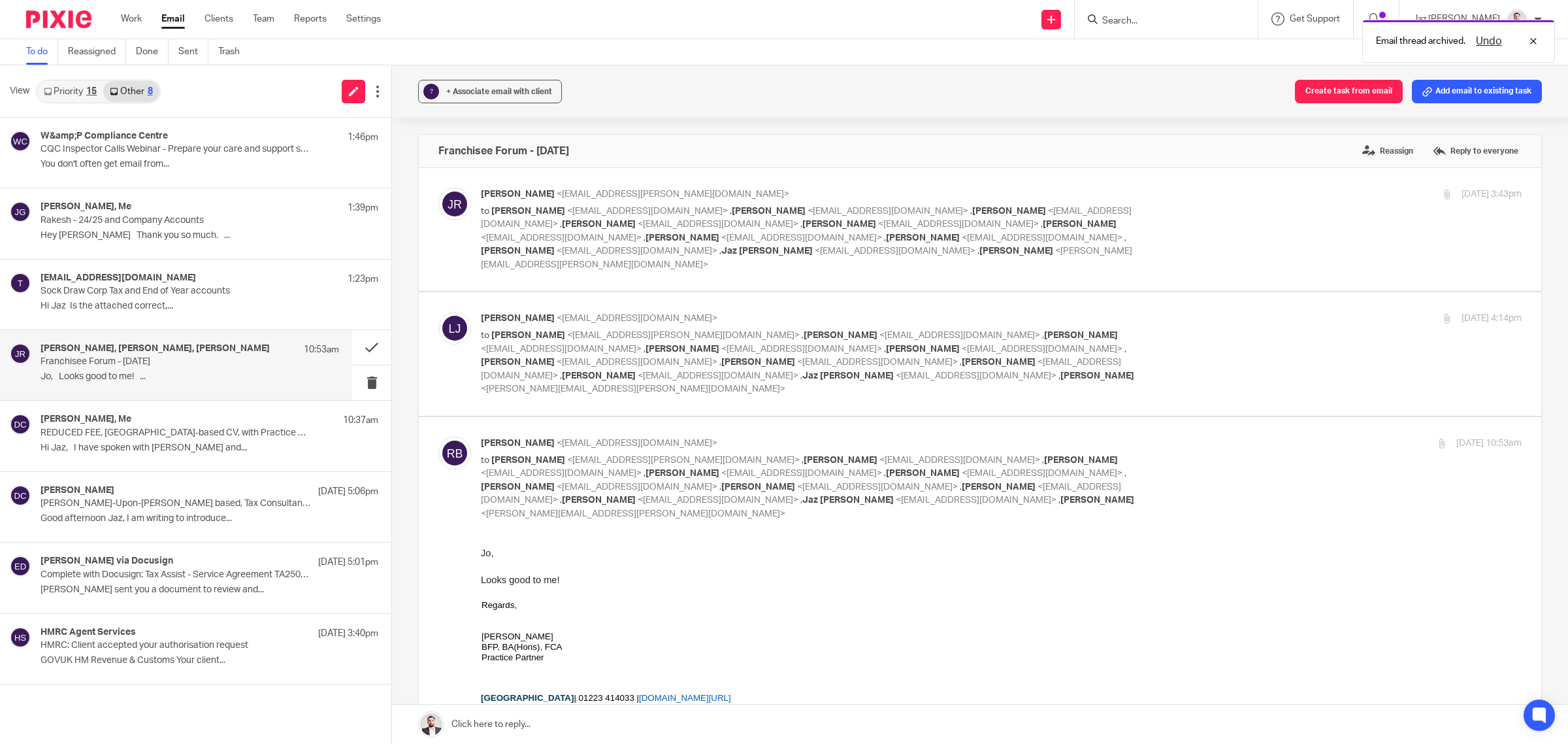
click at [1193, 243] on div "[PERSON_NAME] <[EMAIL_ADDRESS][PERSON_NAME][DOMAIN_NAME]> to [PERSON_NAME] <[EM…" at bounding box center [1001, 229] width 1041 height 84
checkbox input "true"
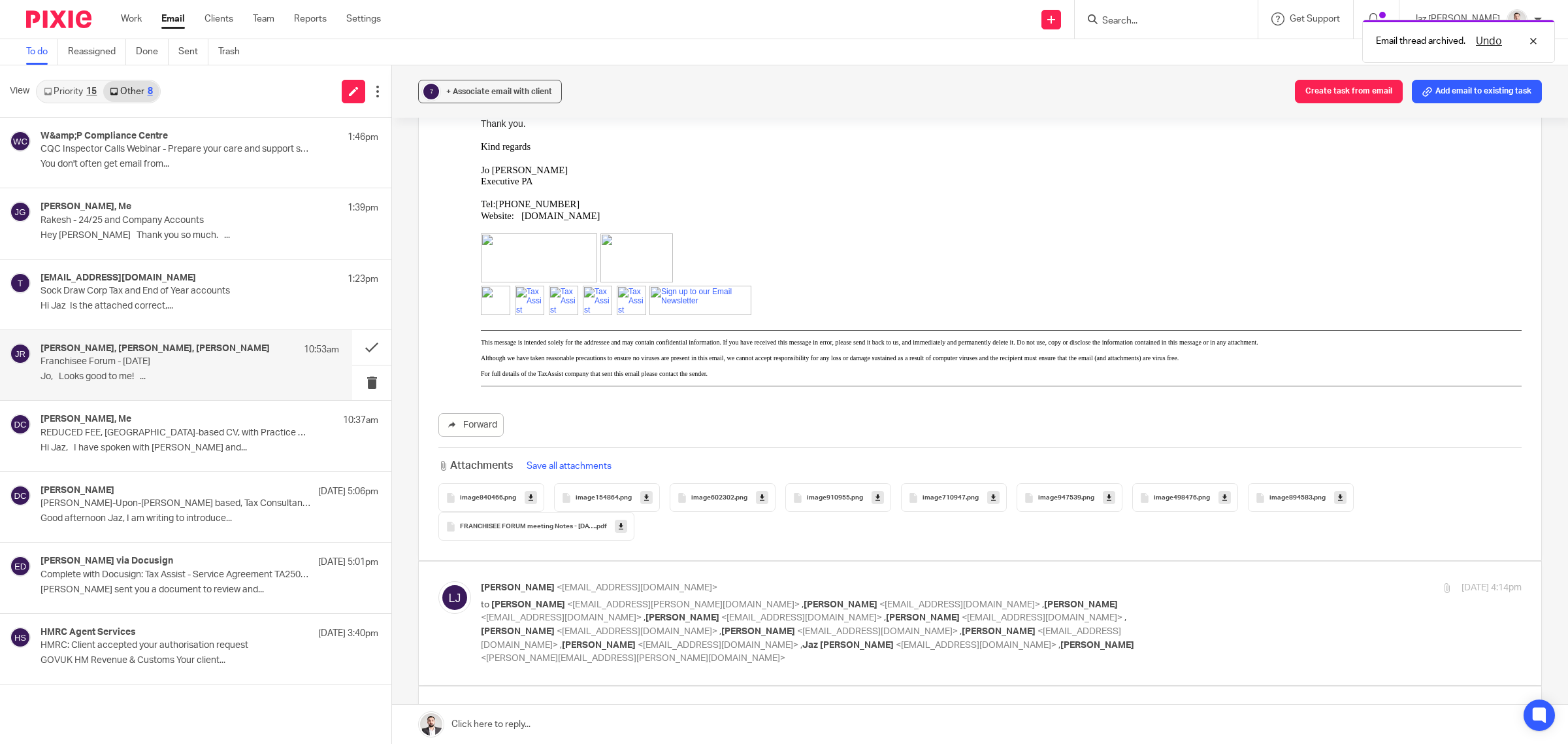
scroll to position [266, 0]
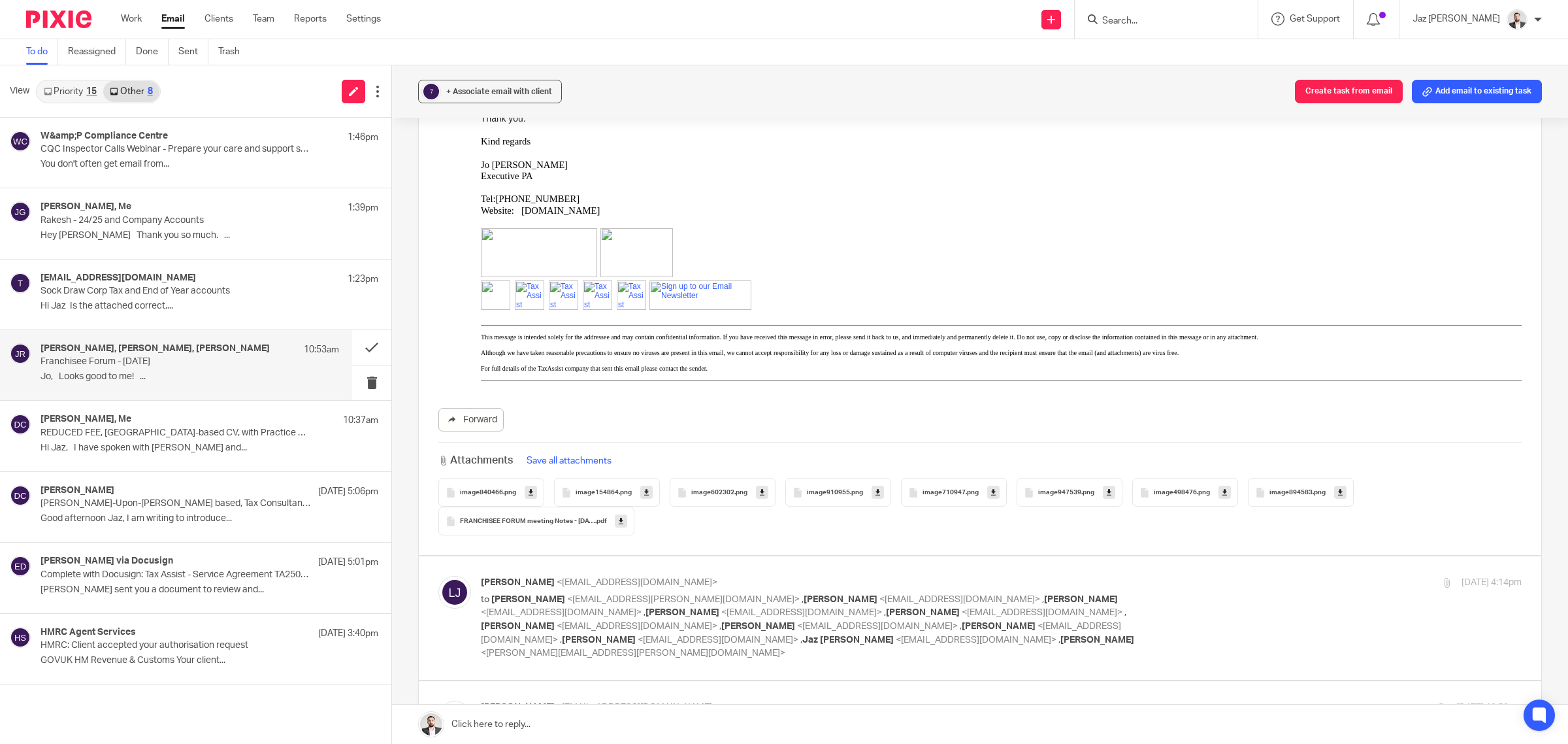
click at [619, 517] on icon at bounding box center [621, 521] width 5 height 10
click at [367, 348] on button at bounding box center [372, 348] width 39 height 35
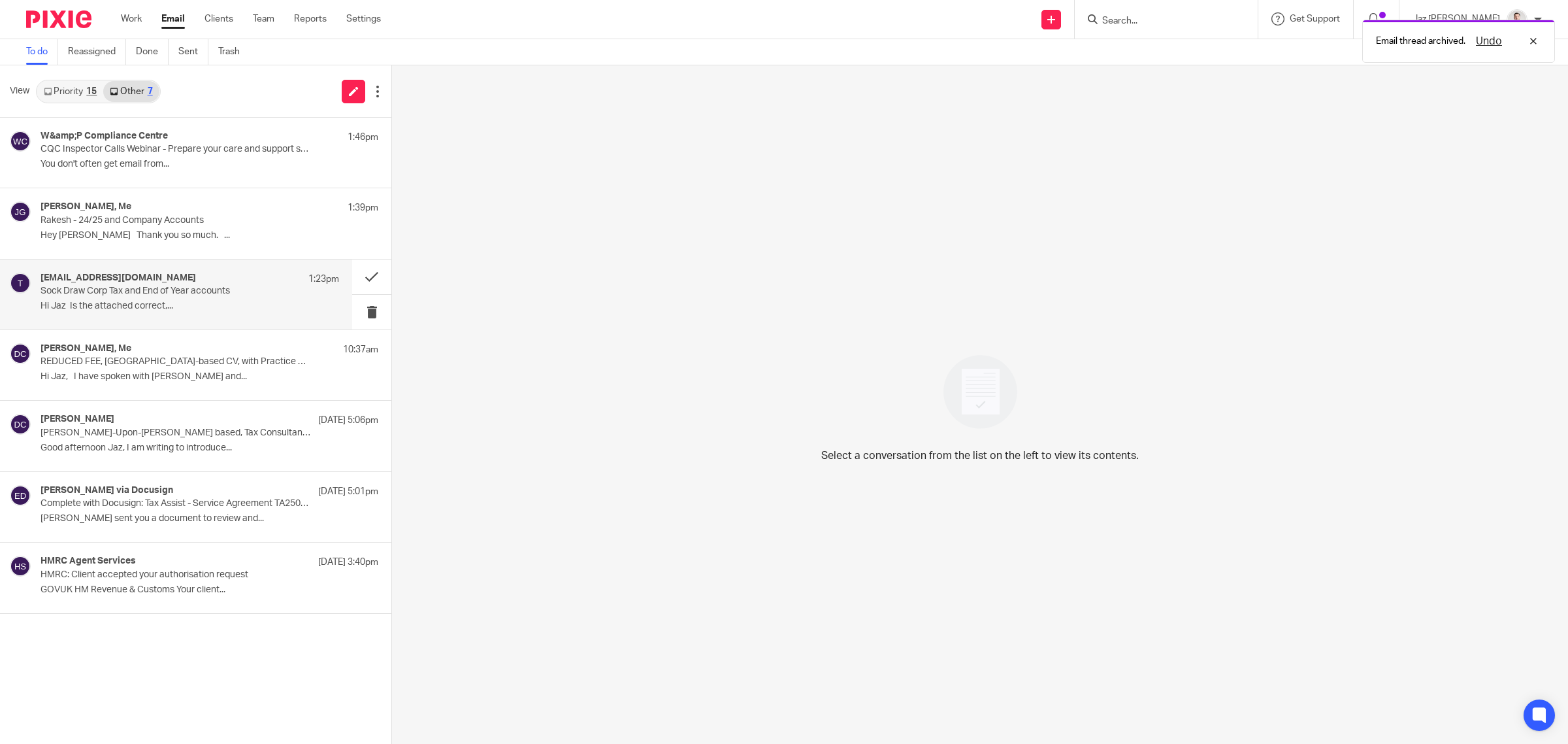
click at [241, 317] on div "[EMAIL_ADDRESS][DOMAIN_NAME] 1:23pm Sock Draw Corp Tax and End of Year accounts…" at bounding box center [176, 295] width 352 height 70
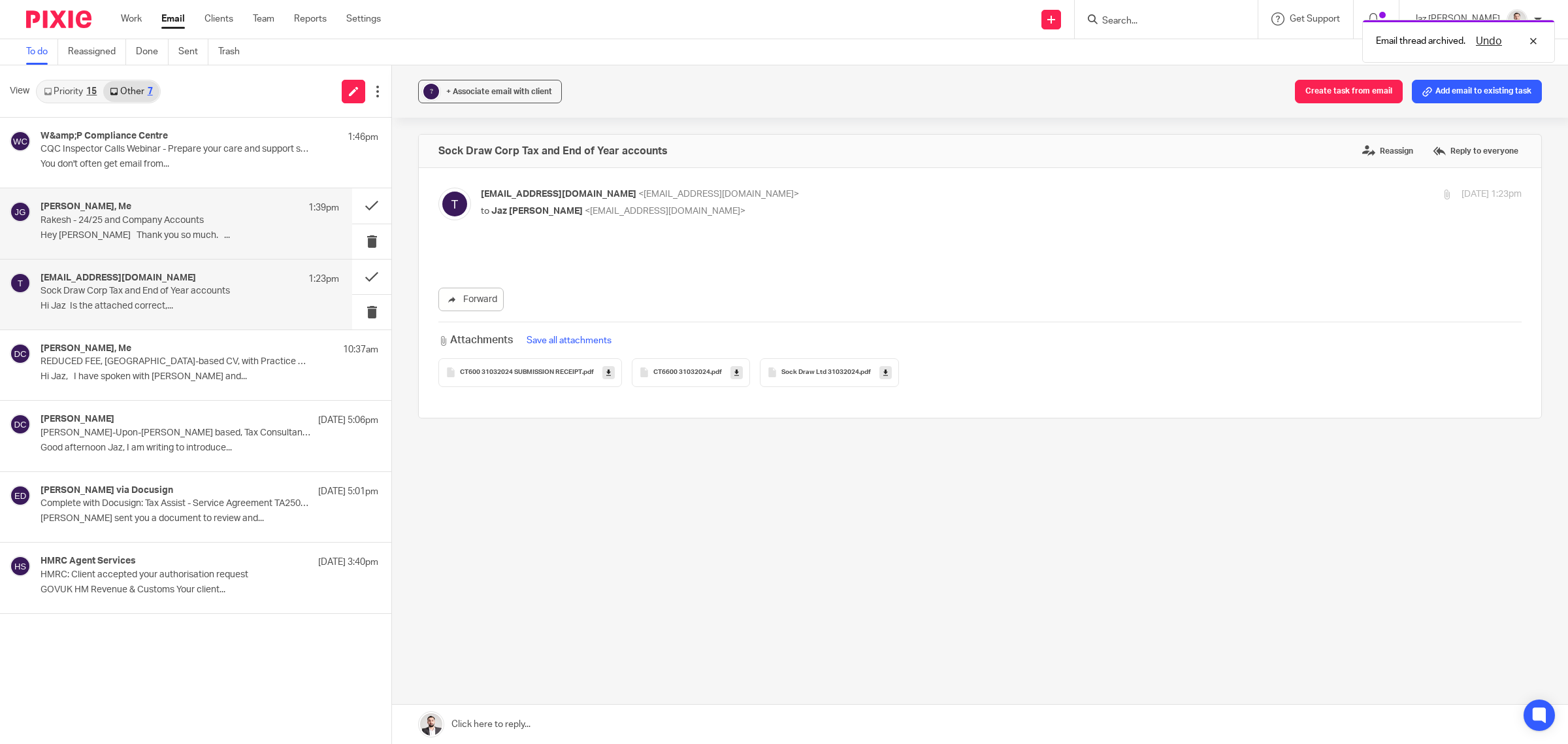
click at [209, 245] on div "[PERSON_NAME], Me 1:39pm Rakesh - 24/25 and Company Accounts Hey Jaz Thank you …" at bounding box center [189, 223] width 298 height 44
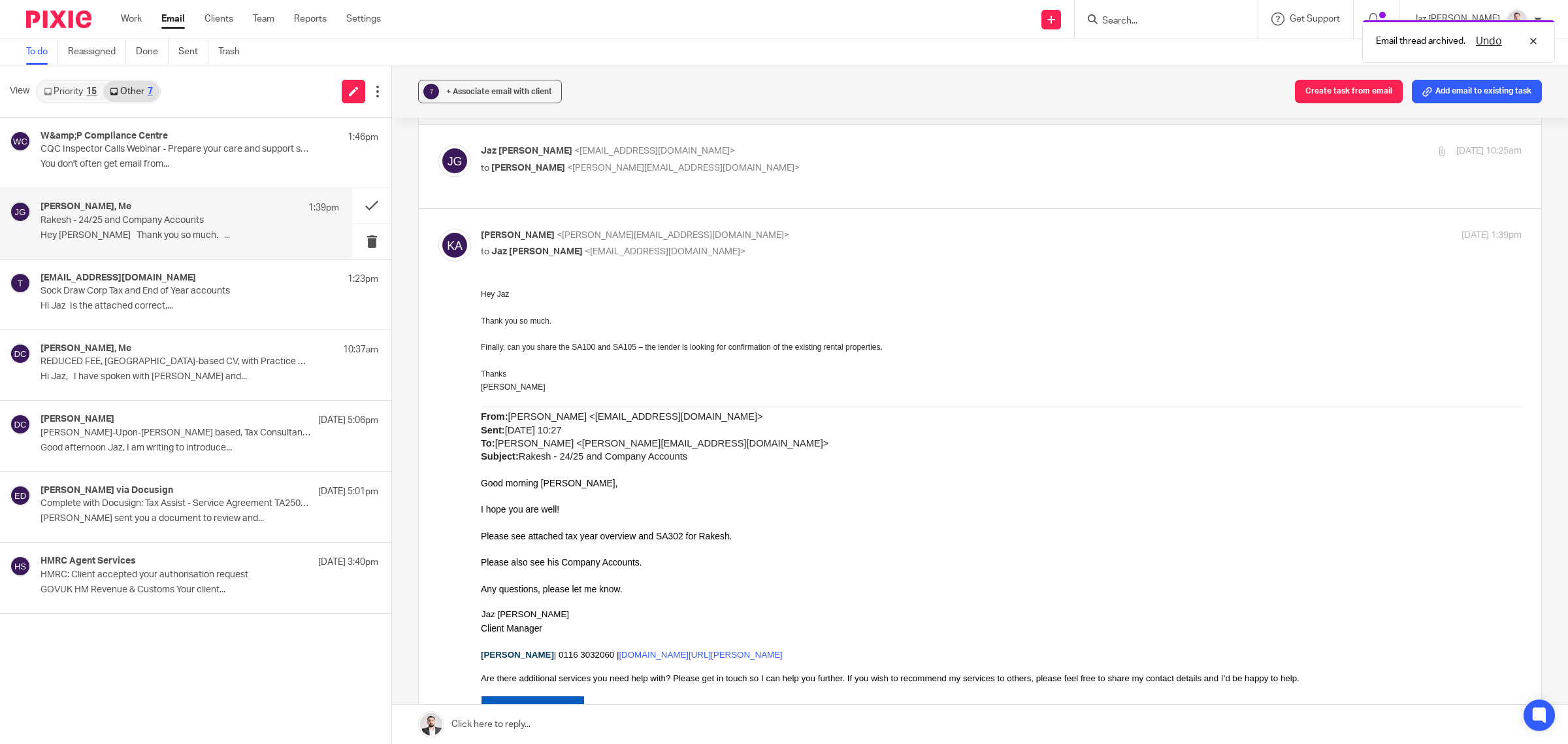
scroll to position [44, 0]
click at [628, 723] on link at bounding box center [979, 724] width 1176 height 39
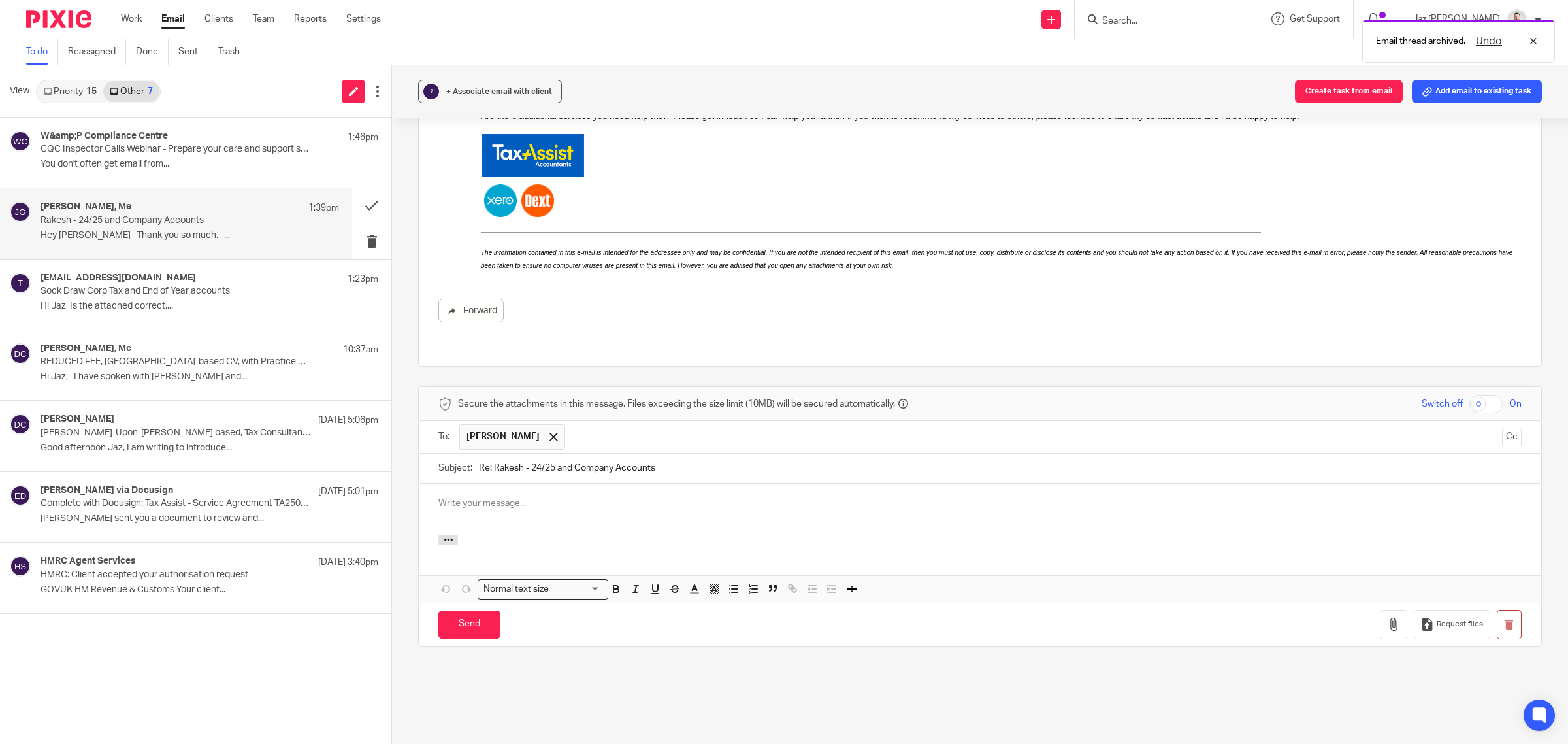
scroll to position [0, 0]
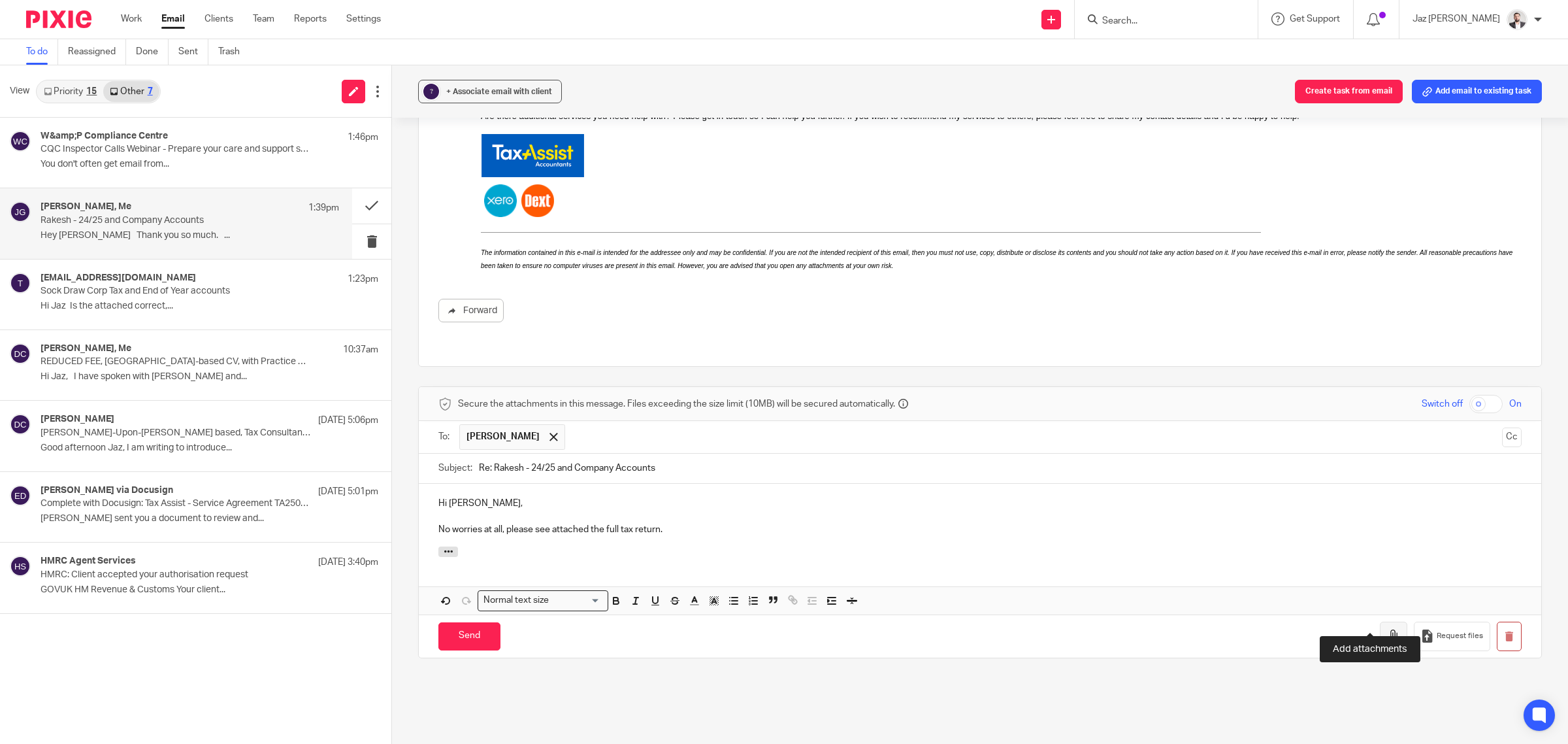
click at [1380, 621] on button "button" at bounding box center [1393, 636] width 27 height 30
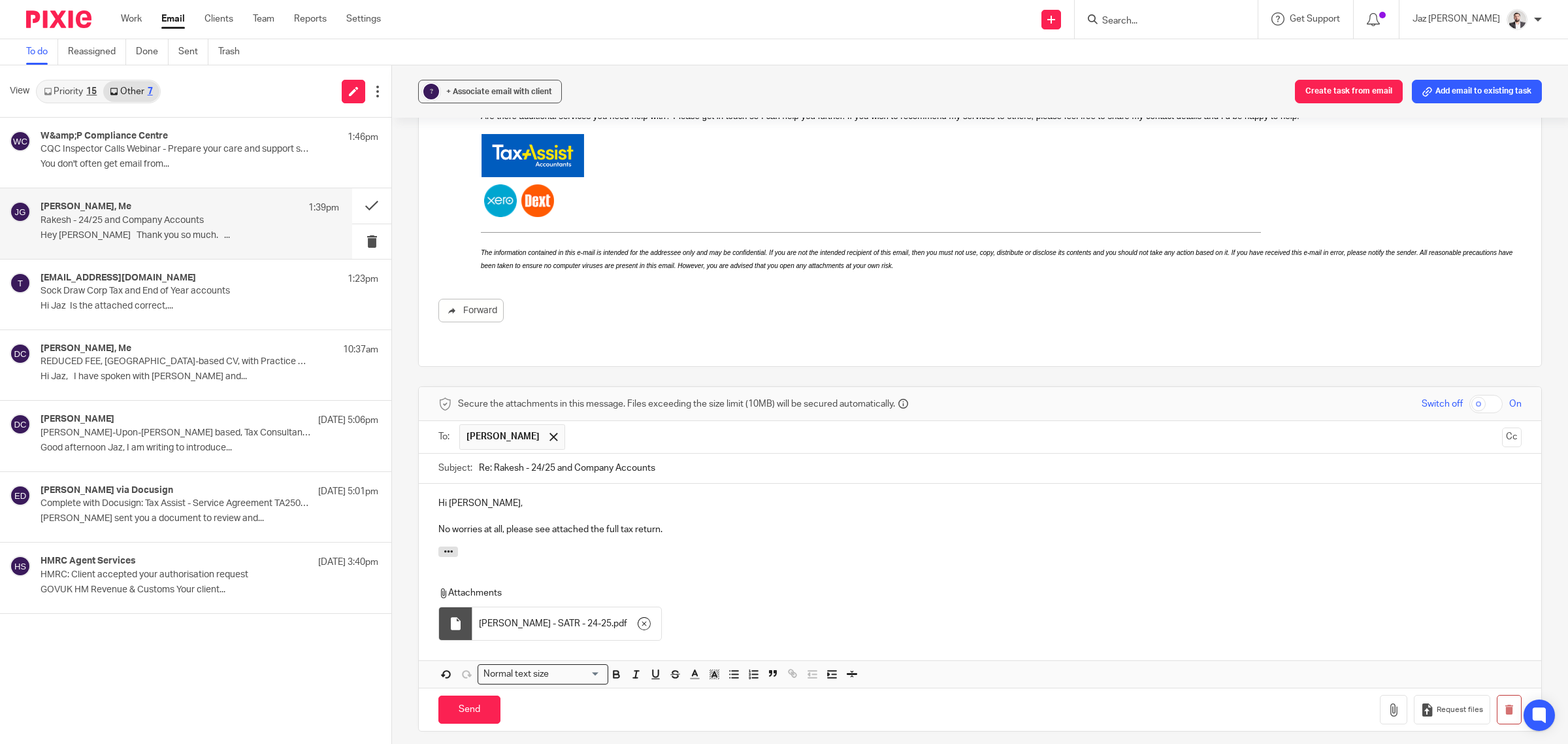
click at [676, 523] on p "No worries at all, please see attached the full tax return." at bounding box center [980, 529] width 1083 height 13
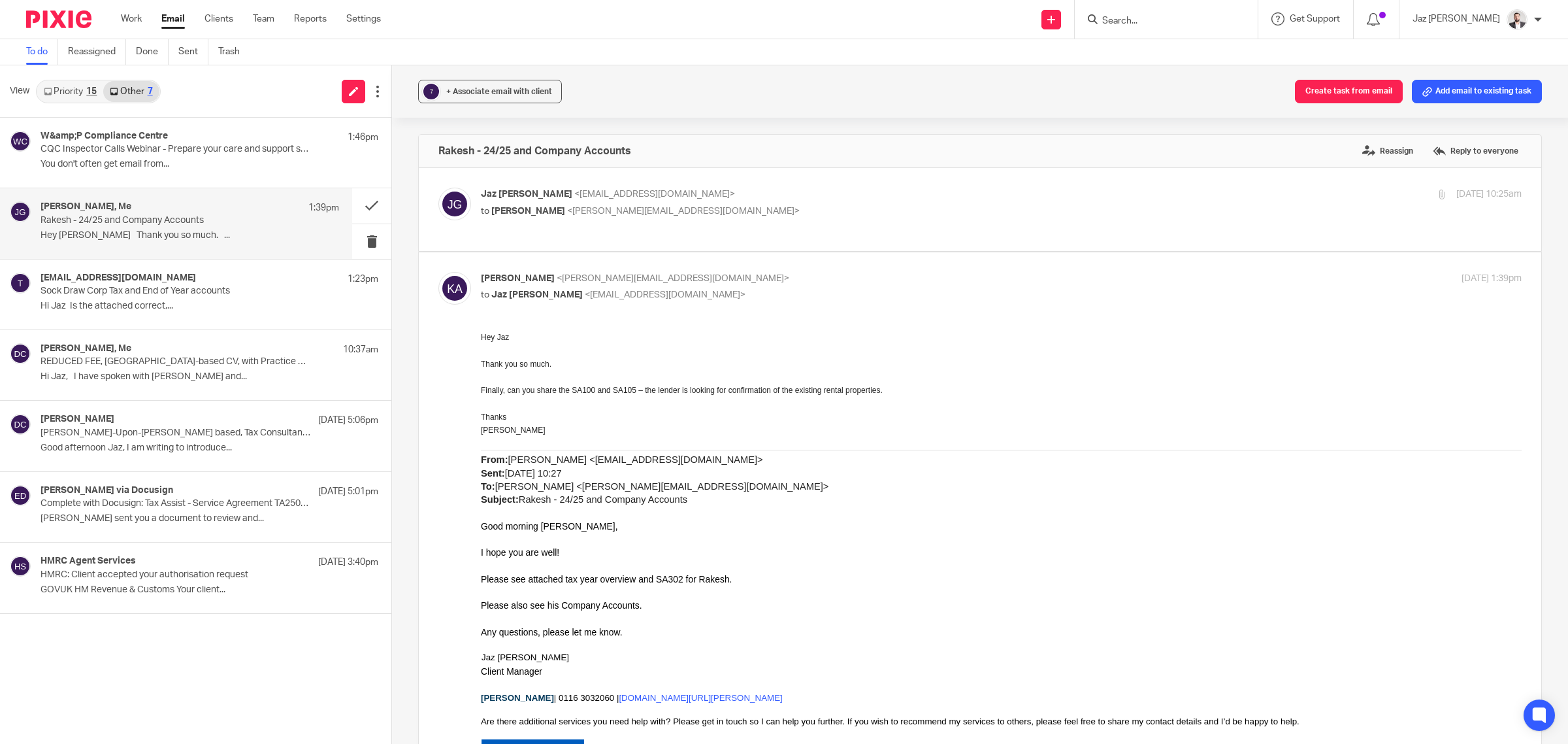
scroll to position [742, 0]
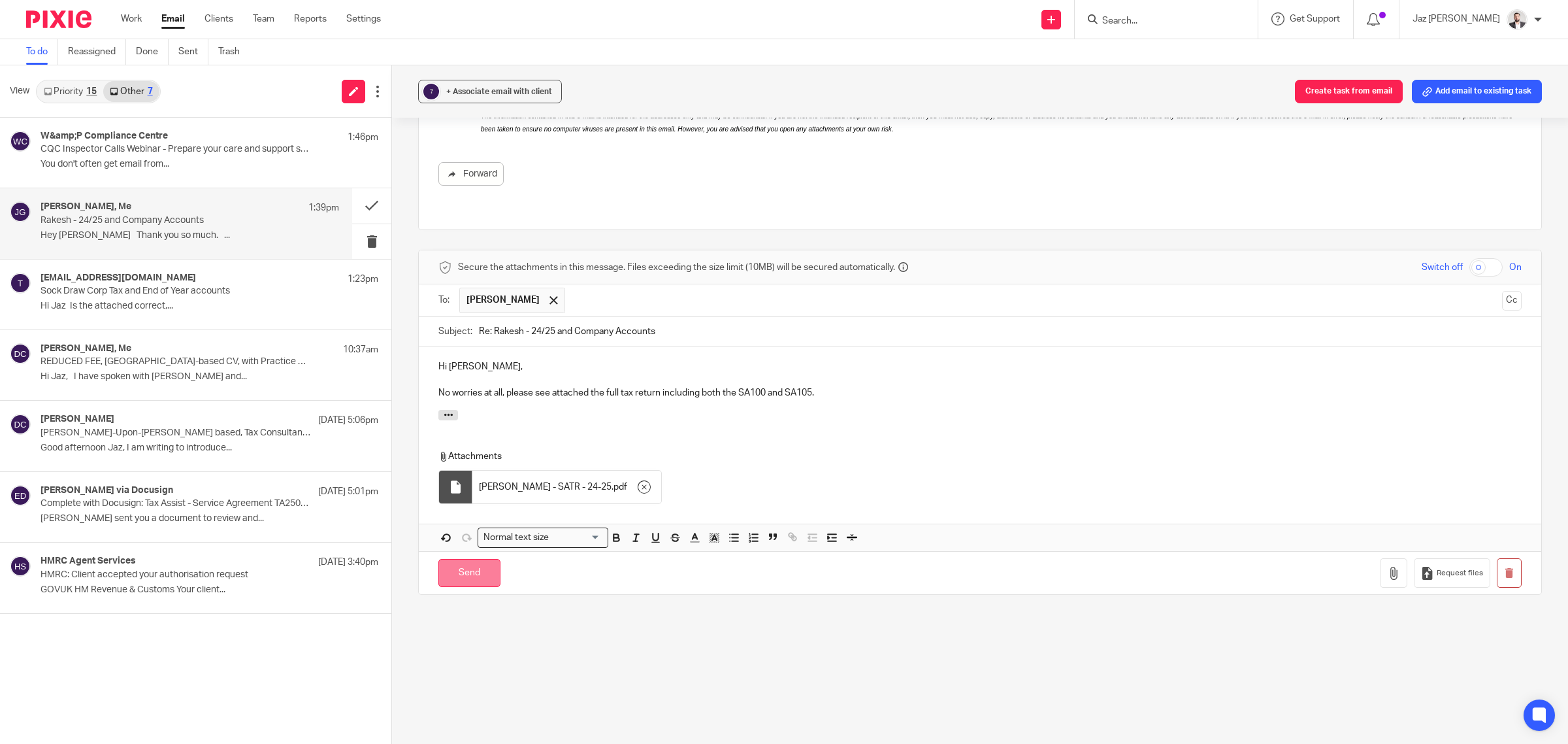
click at [478, 559] on input "Send" at bounding box center [469, 573] width 62 height 28
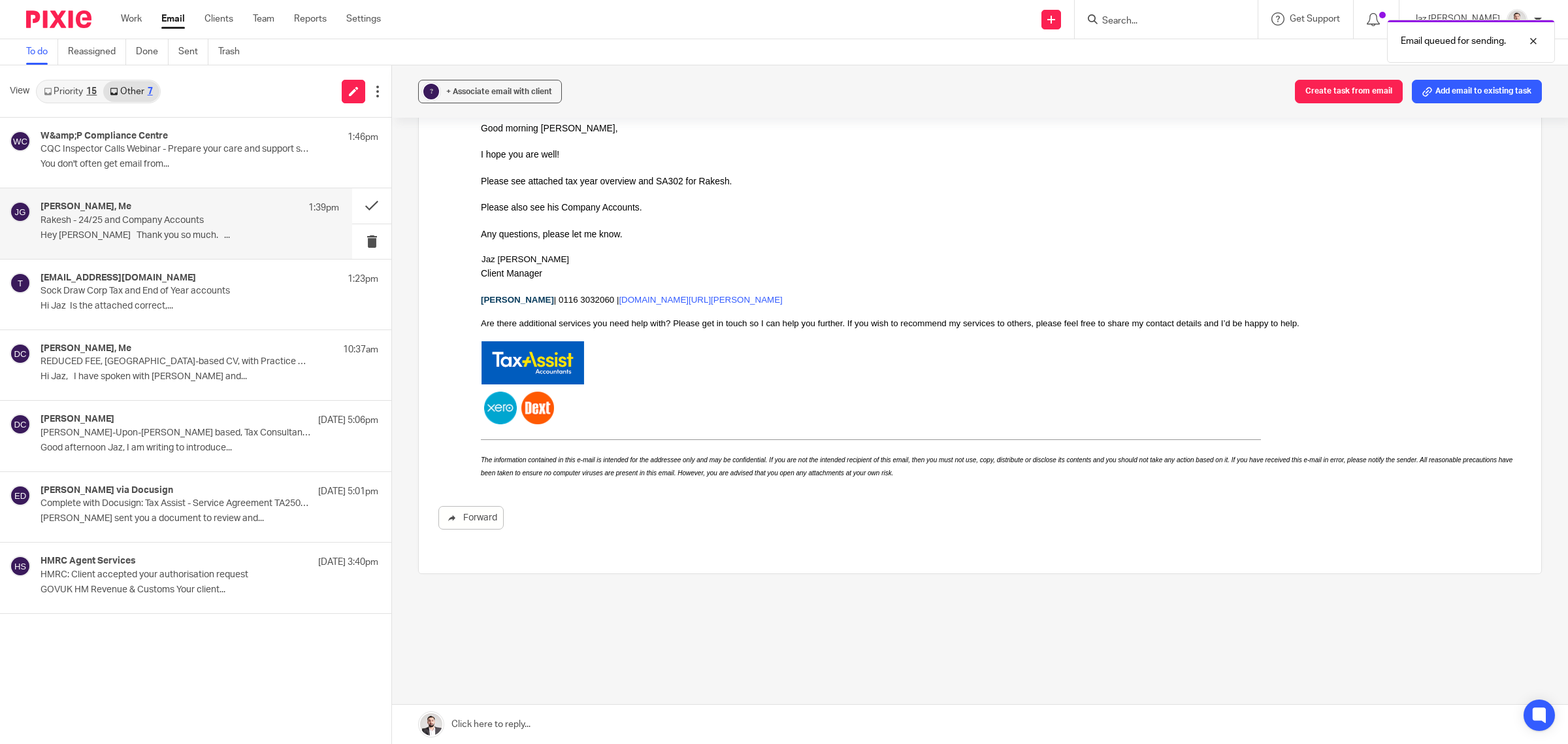
scroll to position [374, 0]
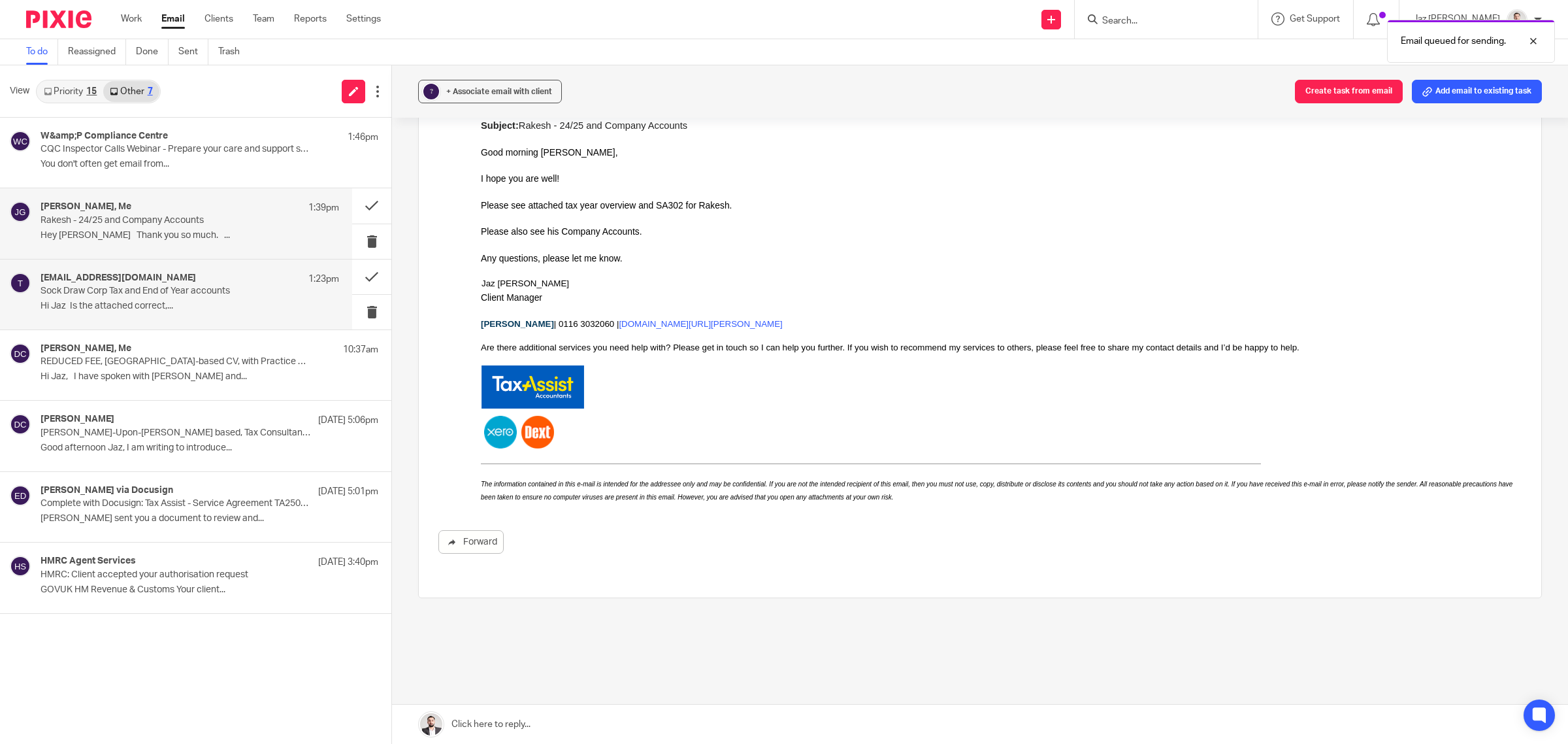
click at [224, 292] on p "Sock Draw Corp Tax and End of Year accounts" at bounding box center [160, 291] width 239 height 11
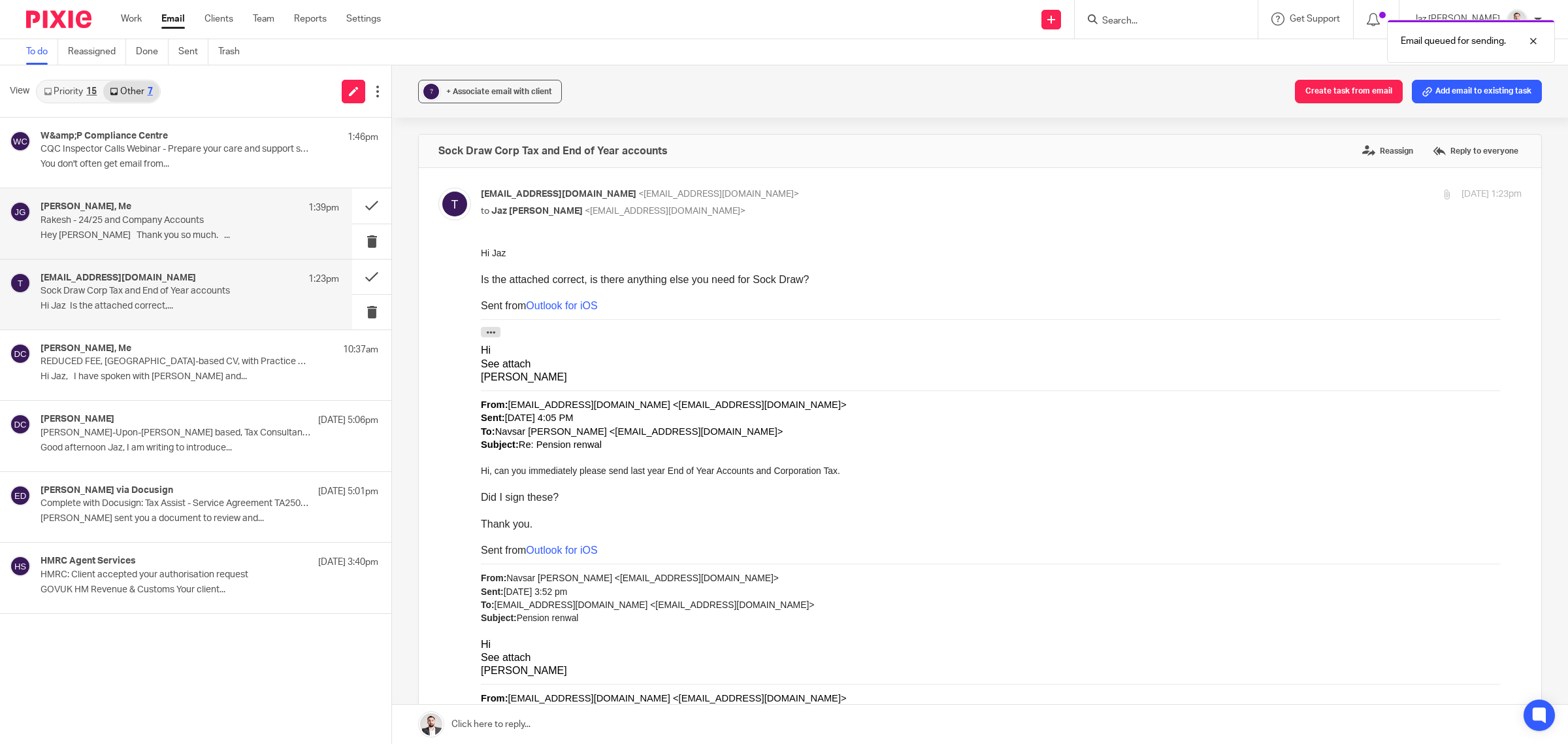
click at [226, 210] on div "[PERSON_NAME], Me 1:39pm" at bounding box center [189, 207] width 298 height 13
click at [371, 199] on button at bounding box center [372, 206] width 39 height 35
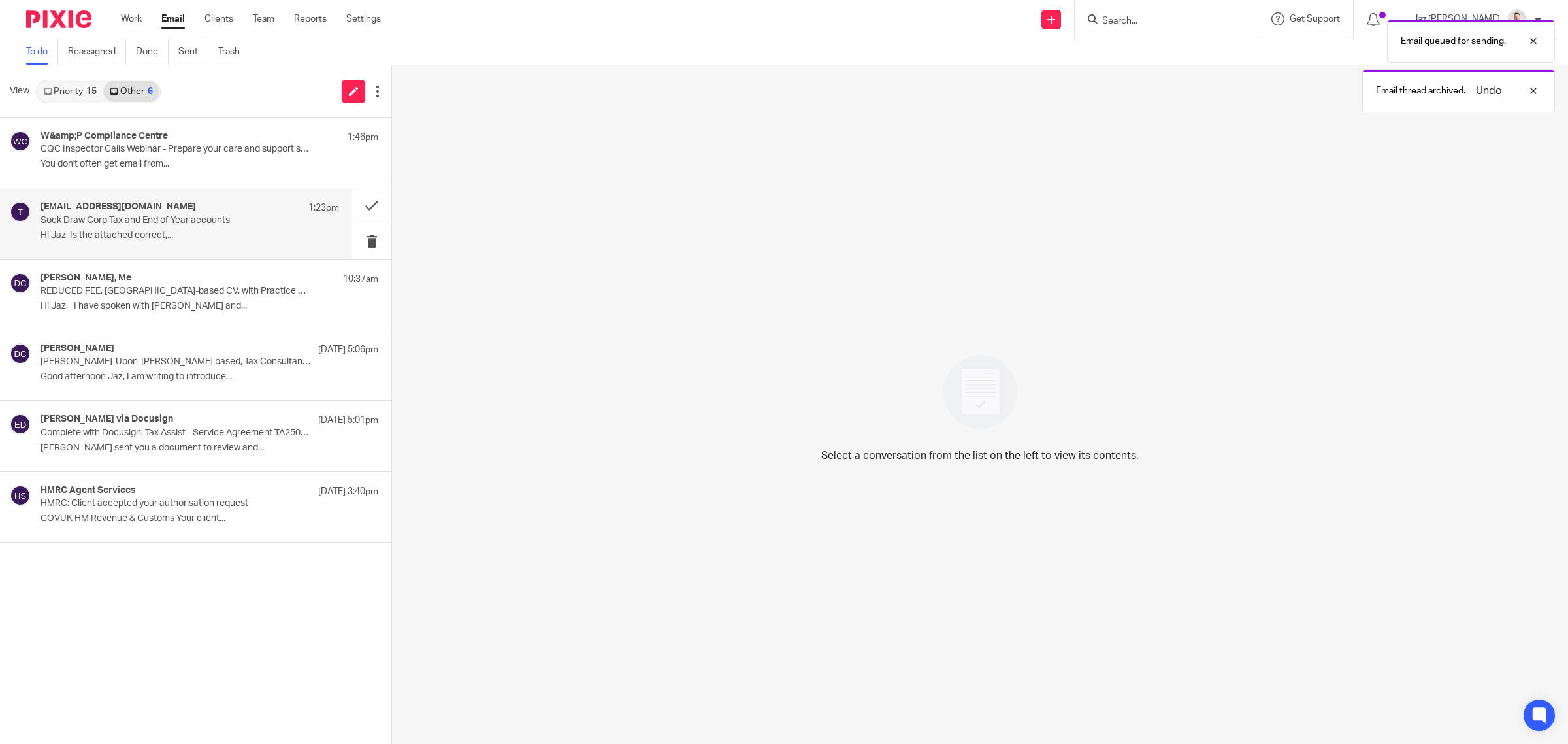
click at [240, 217] on p "Sock Draw Corp Tax and End of Year accounts" at bounding box center [160, 220] width 239 height 11
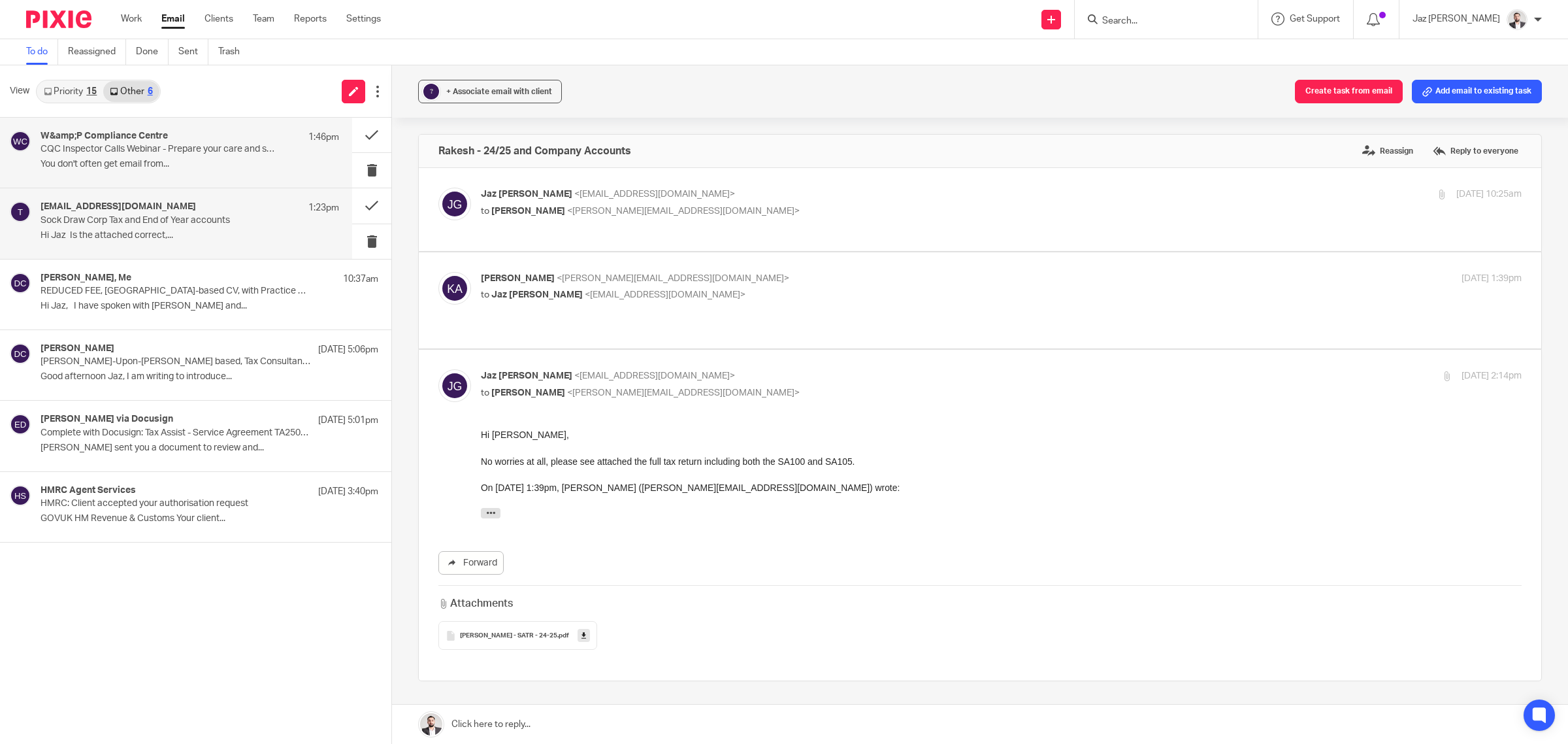
click at [184, 132] on div "W&amp;P Compliance Centre 1:46pm" at bounding box center [189, 137] width 298 height 13
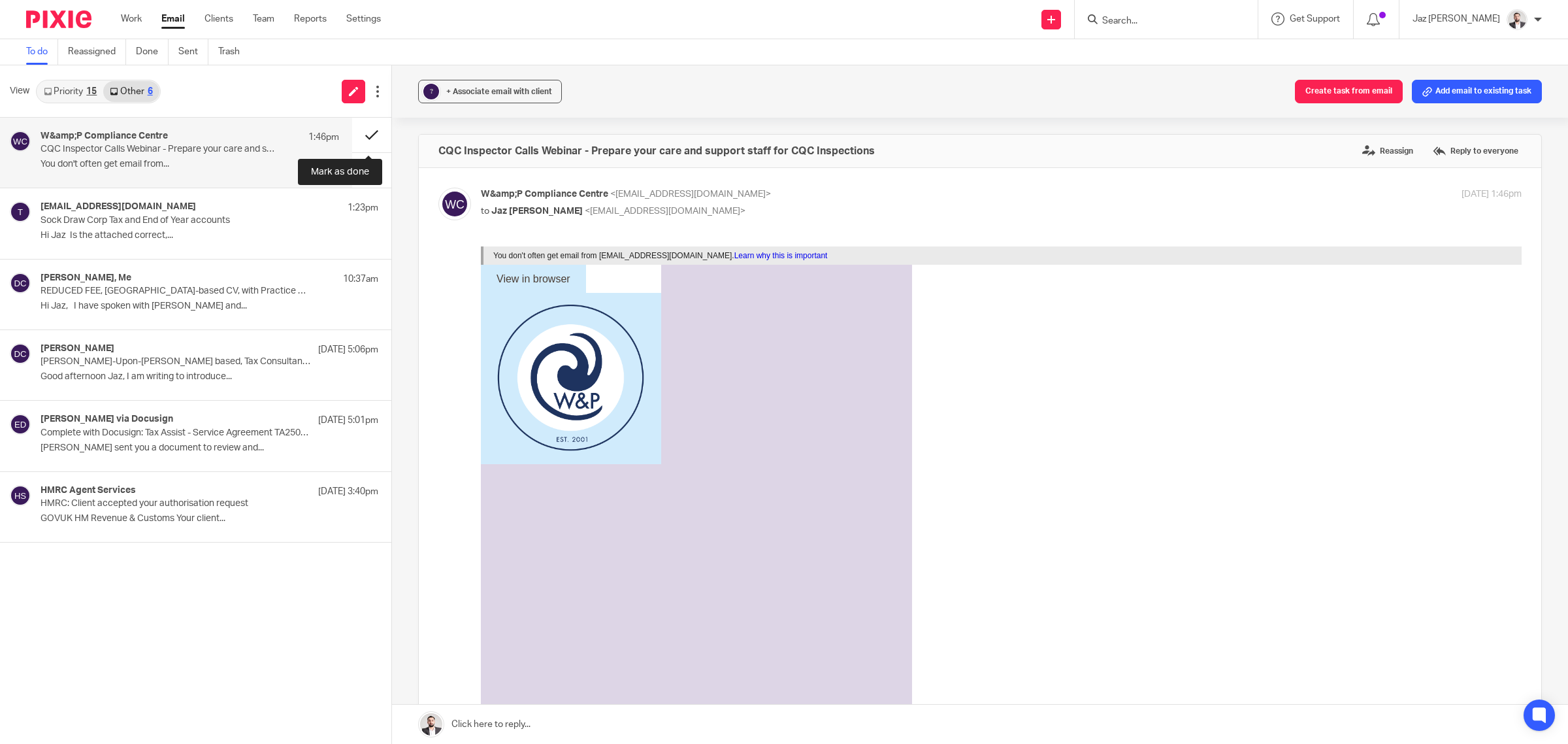
click at [369, 127] on button at bounding box center [372, 135] width 39 height 35
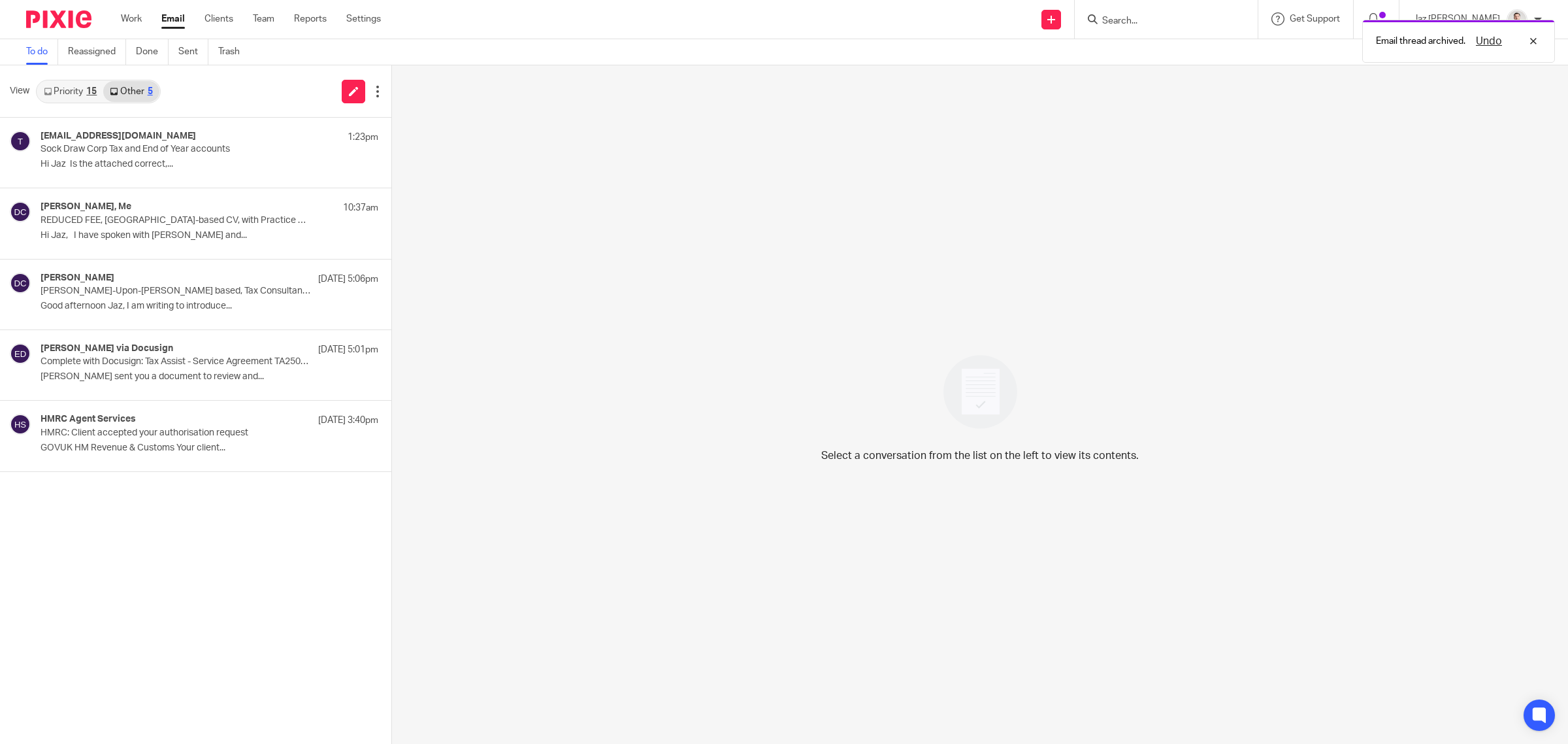
click at [74, 96] on link "Priority 15" at bounding box center [70, 91] width 66 height 21
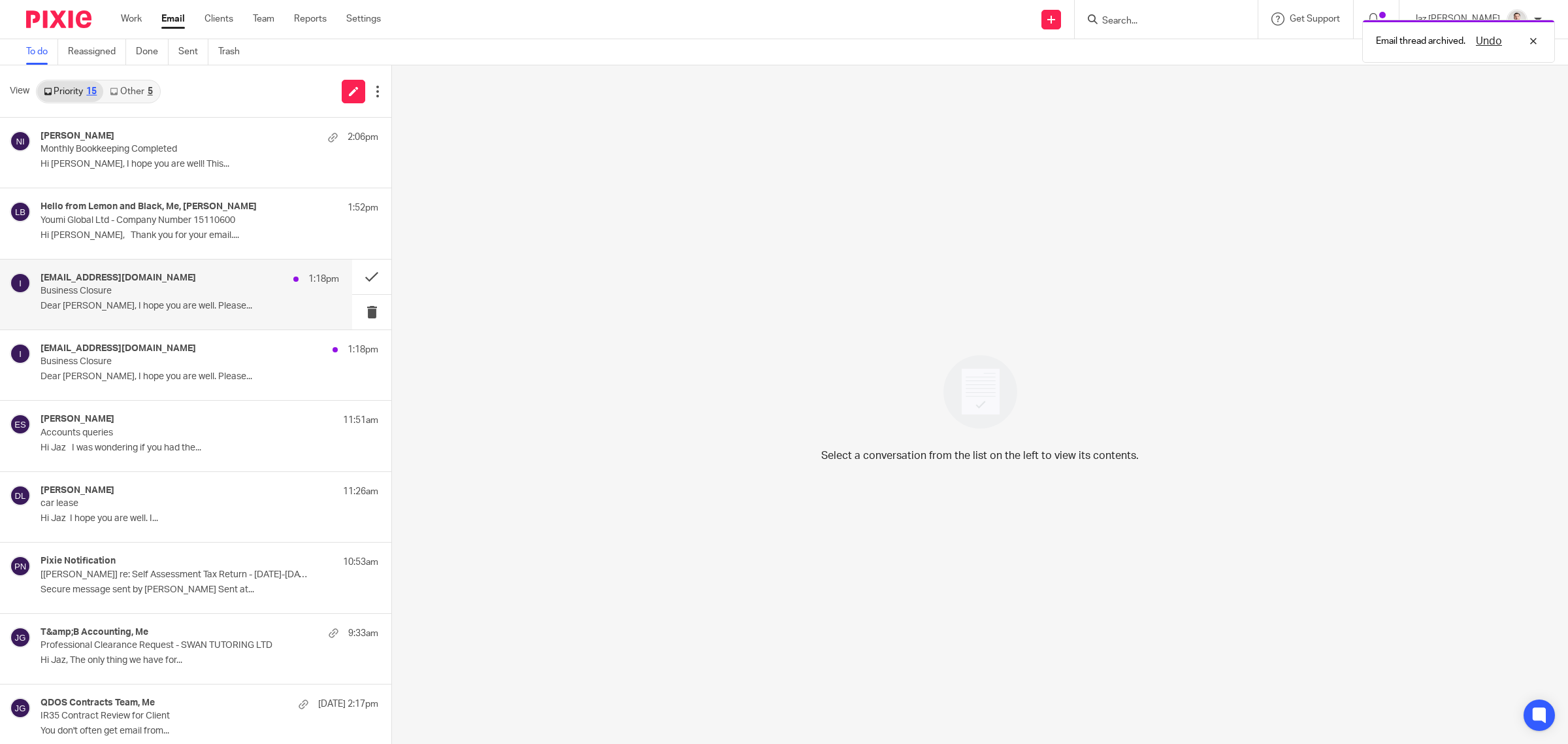
click at [200, 307] on p "Dear [PERSON_NAME], I hope you are well. Please..." at bounding box center [189, 306] width 298 height 11
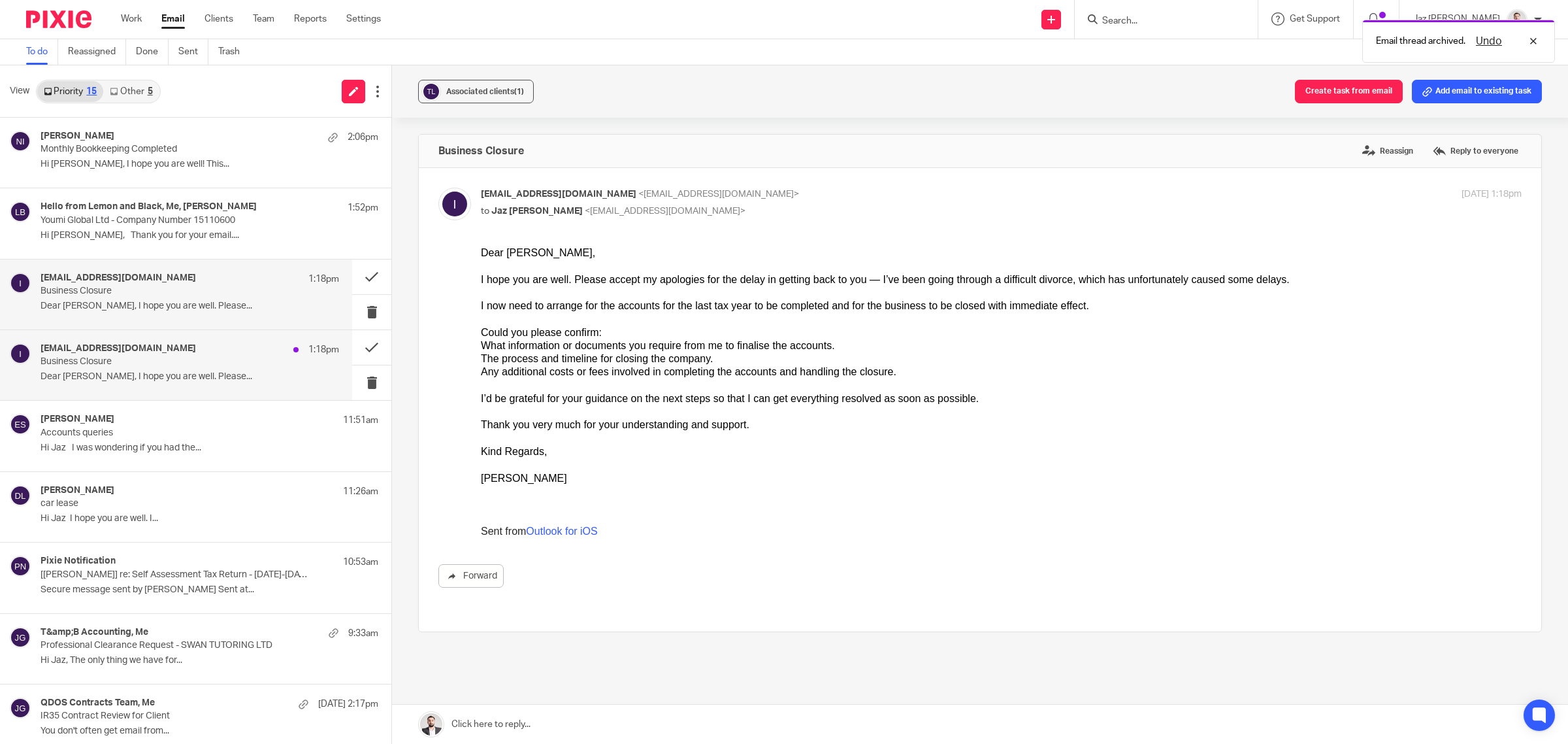
click at [206, 370] on div "[EMAIL_ADDRESS][DOMAIN_NAME] 1:18pm Business Closure Dear [PERSON_NAME], I hope…" at bounding box center [189, 364] width 298 height 44
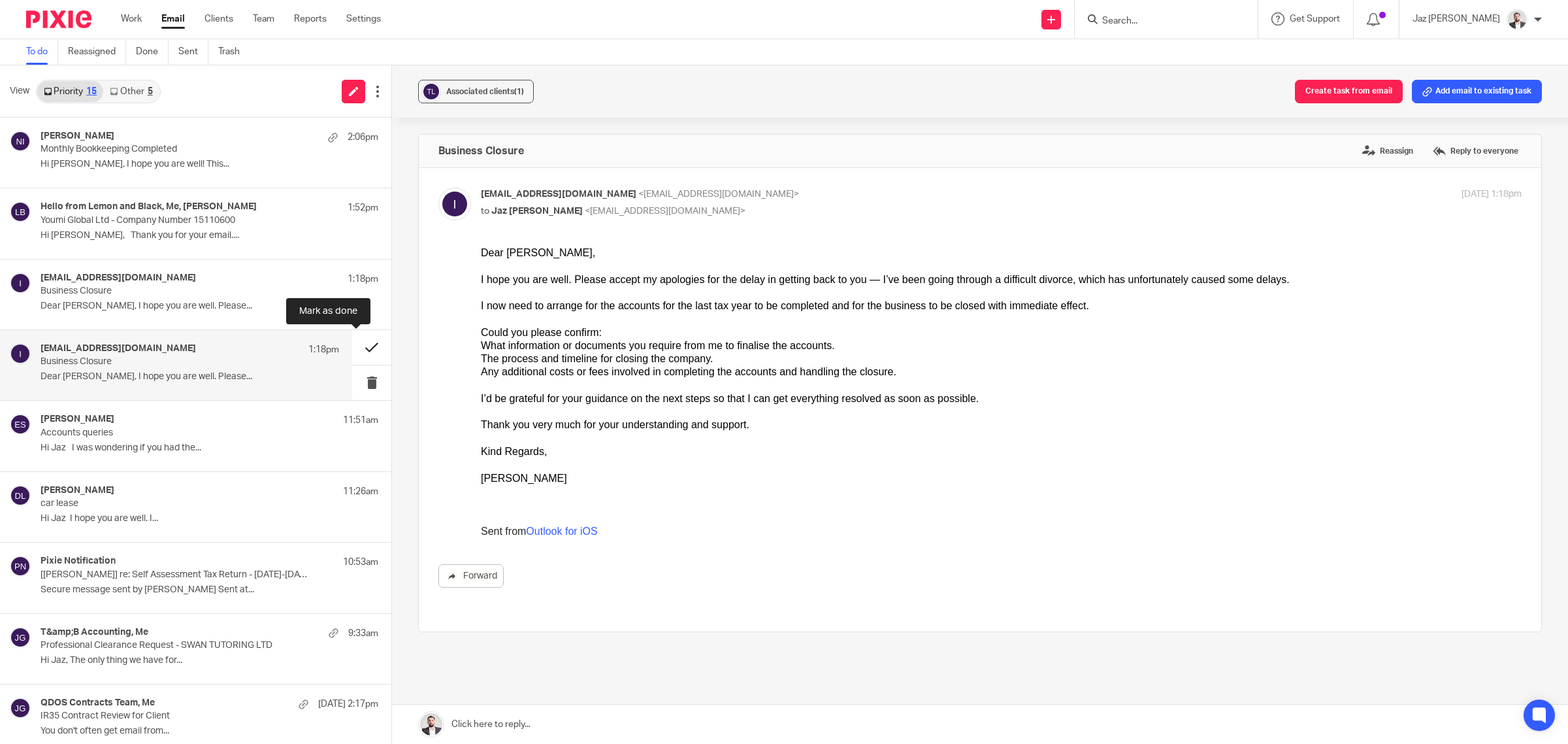
click at [360, 343] on button at bounding box center [372, 348] width 39 height 35
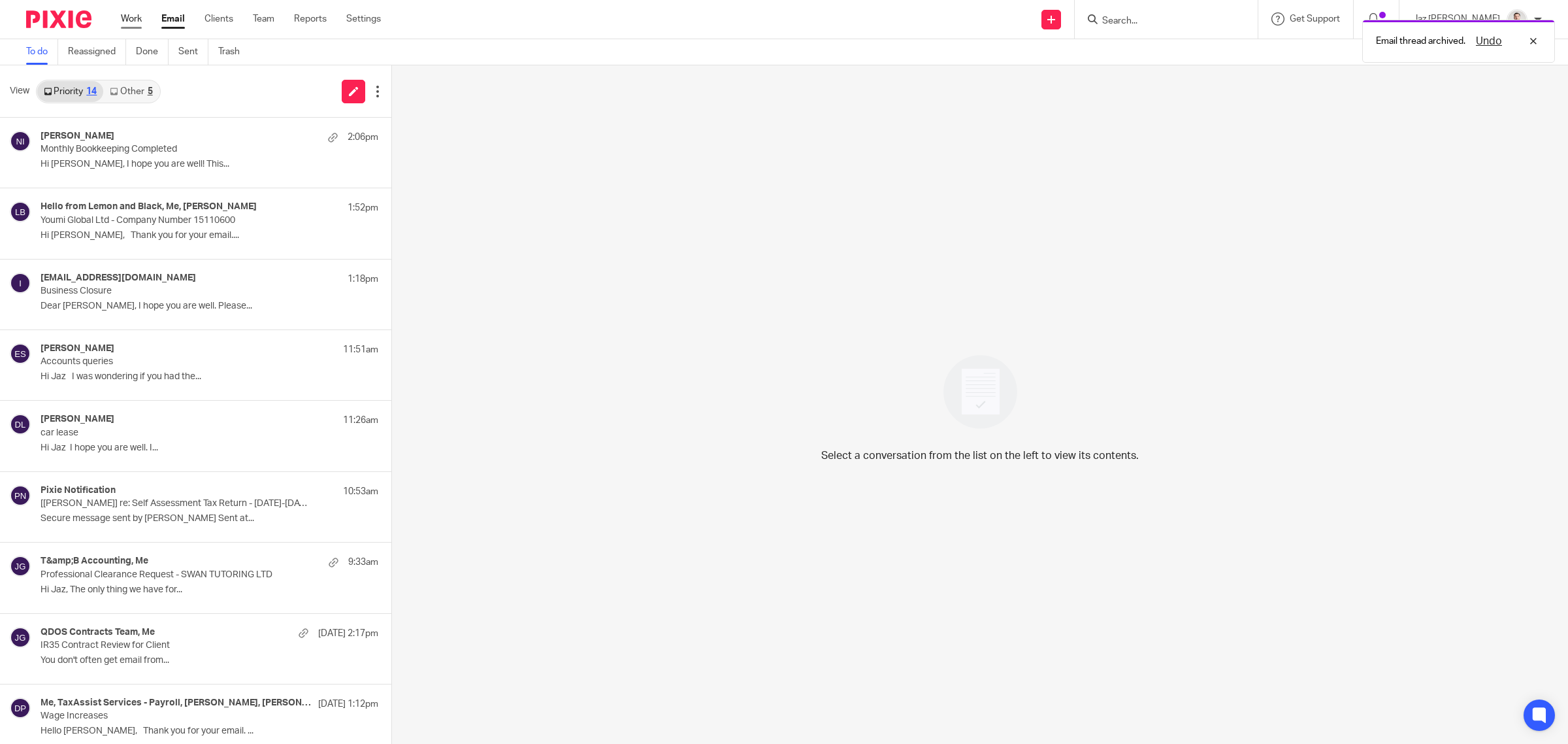
click at [128, 15] on link "Work" at bounding box center [131, 19] width 21 height 13
